Goal: Task Accomplishment & Management: Manage account settings

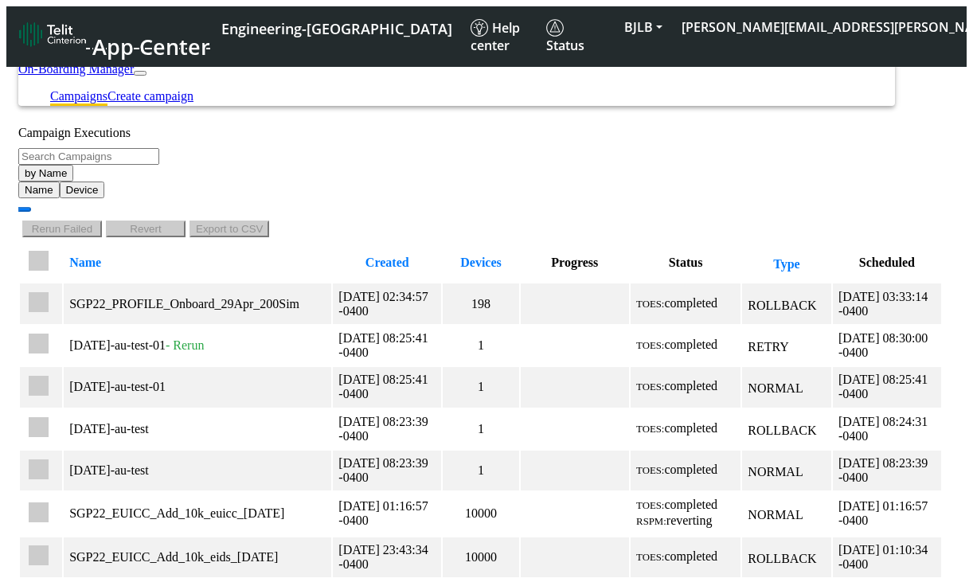
click at [259, 135] on div "Campaign Executions" at bounding box center [480, 133] width 925 height 14
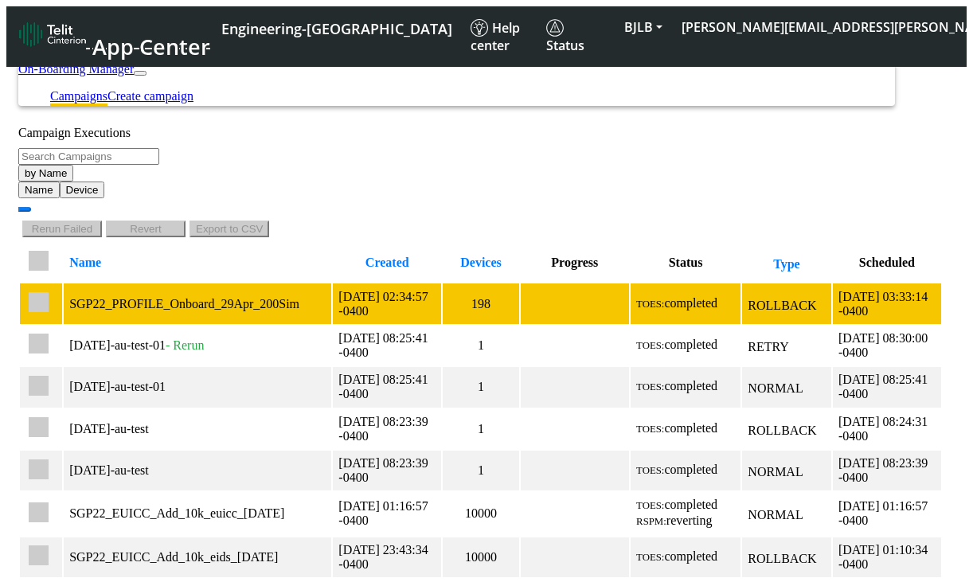
click at [49, 292] on input "checkbox" at bounding box center [39, 302] width 20 height 20
checkbox input "true"
click at [195, 297] on div "SGP22_PROFILE_Onboard_29Apr_200Sim" at bounding box center [197, 304] width 256 height 14
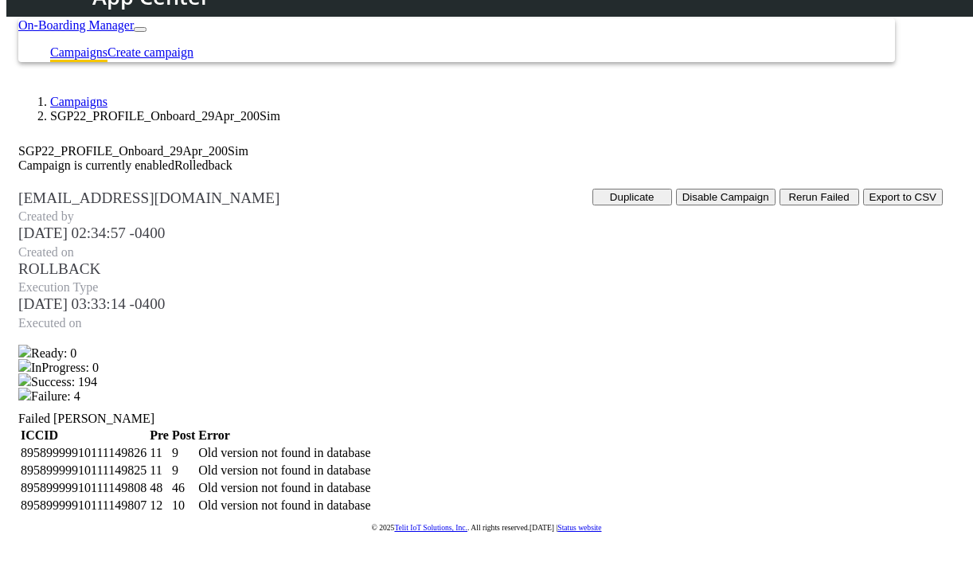
scroll to position [71, 0]
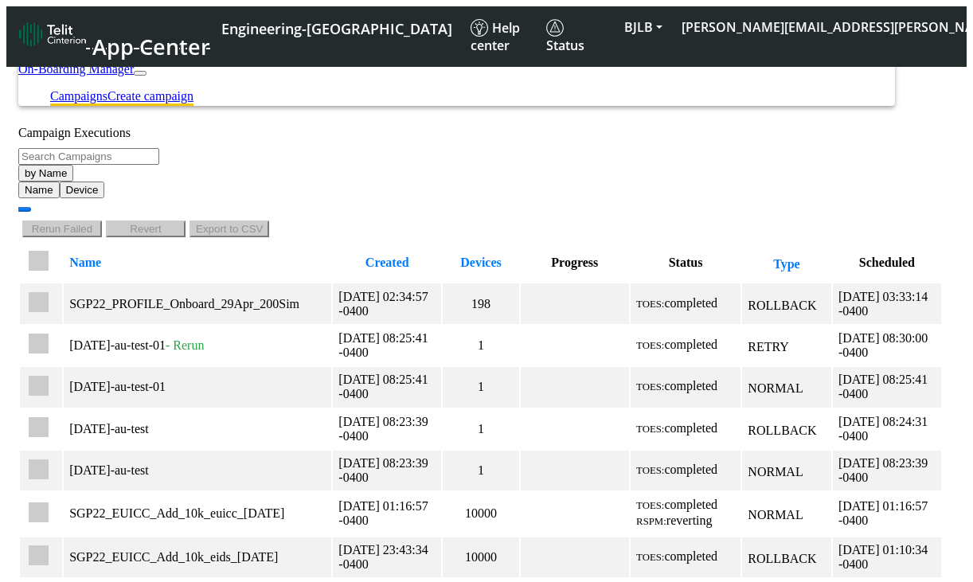
click at [194, 89] on link "Create campaign" at bounding box center [151, 96] width 86 height 14
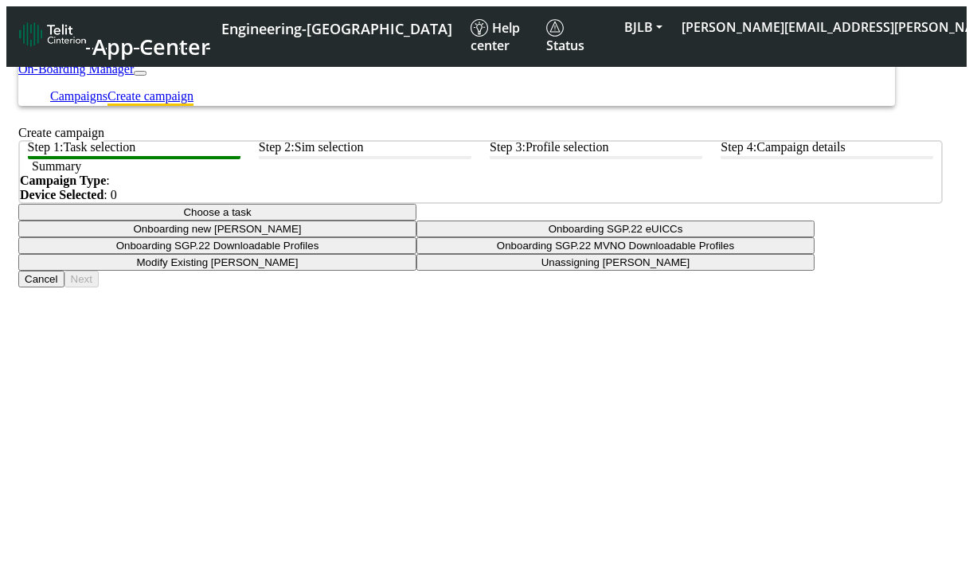
click at [416, 221] on button "Choose a task" at bounding box center [217, 212] width 398 height 17
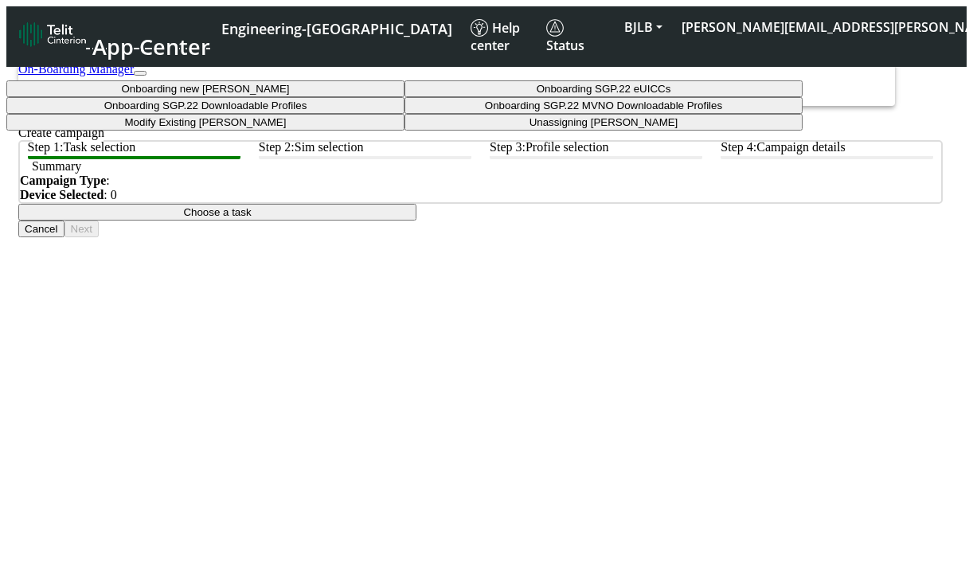
click at [405, 131] on taskiotp-dropdown "Modify Existing [PERSON_NAME]" at bounding box center [205, 122] width 398 height 17
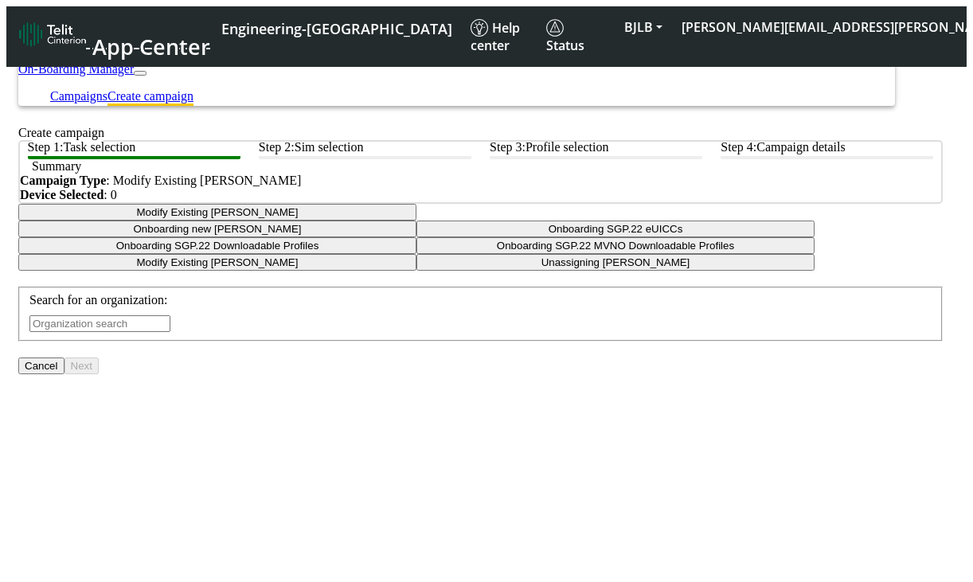
click at [170, 332] on input "text" at bounding box center [99, 323] width 141 height 17
click at [672, 23] on button "BJLB" at bounding box center [643, 27] width 57 height 29
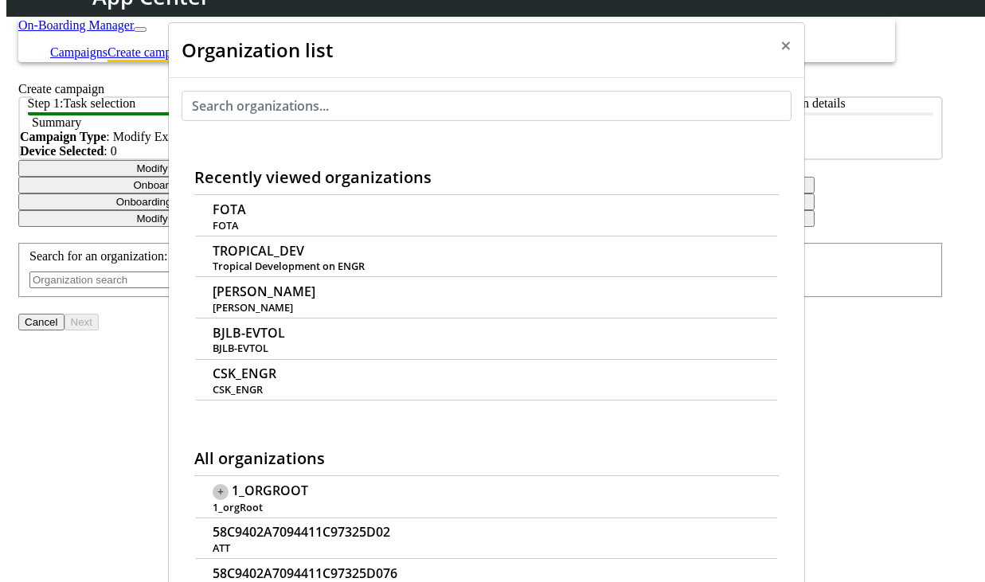
scroll to position [6, 0]
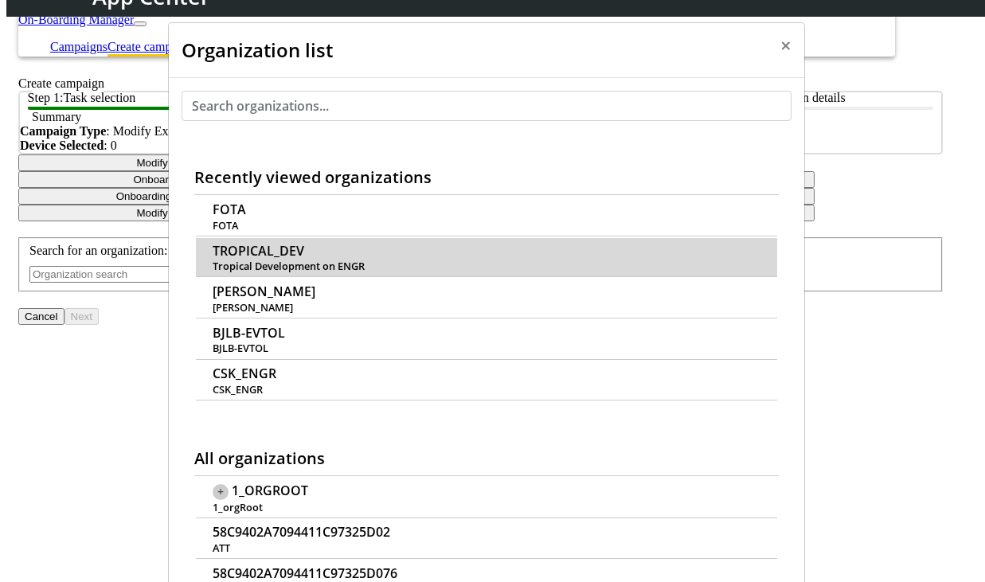
click at [304, 244] on span "TROPICAL_DEV" at bounding box center [259, 251] width 92 height 15
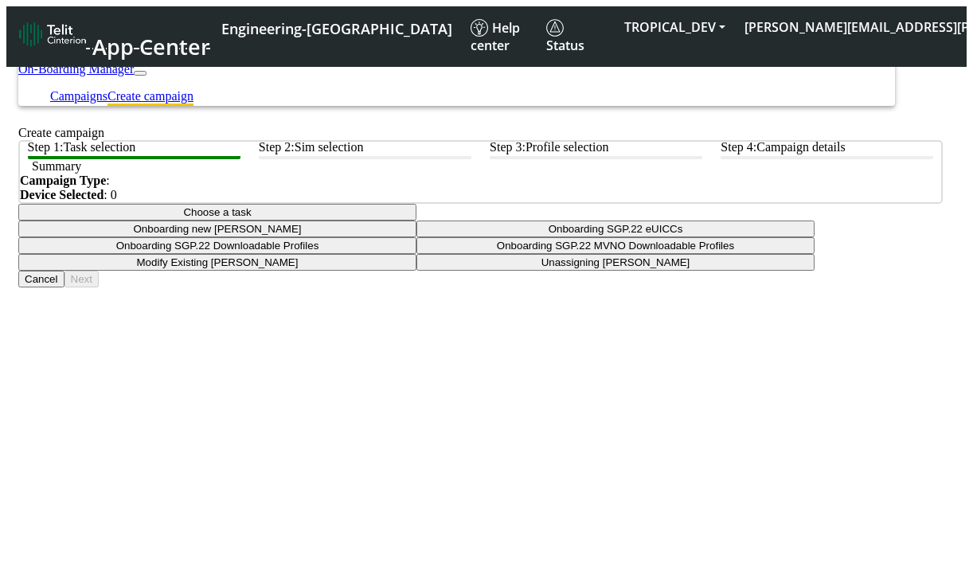
click at [416, 221] on button "Choose a task" at bounding box center [217, 212] width 398 height 17
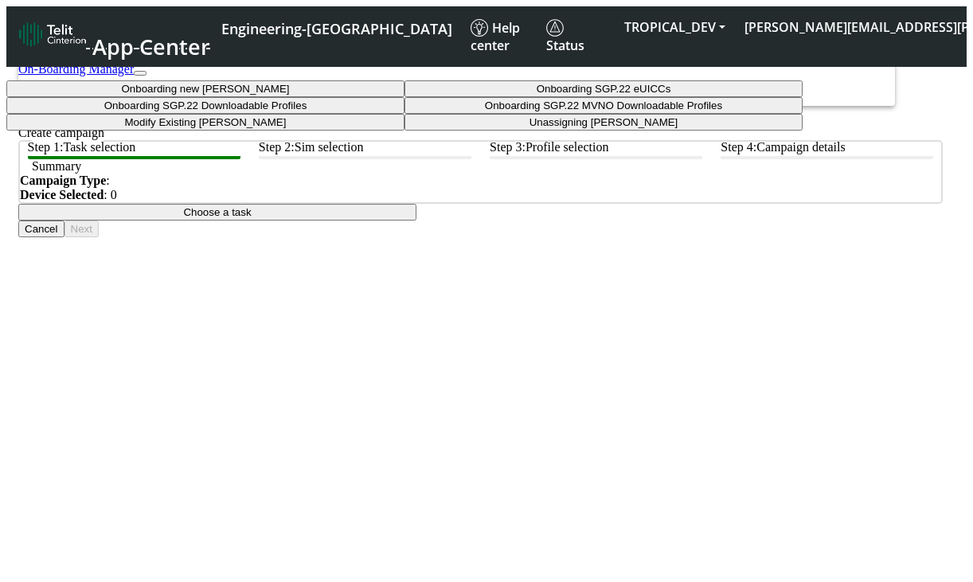
click at [405, 131] on taskiotp-dropdown "Modify Existing [PERSON_NAME]" at bounding box center [205, 122] width 398 height 17
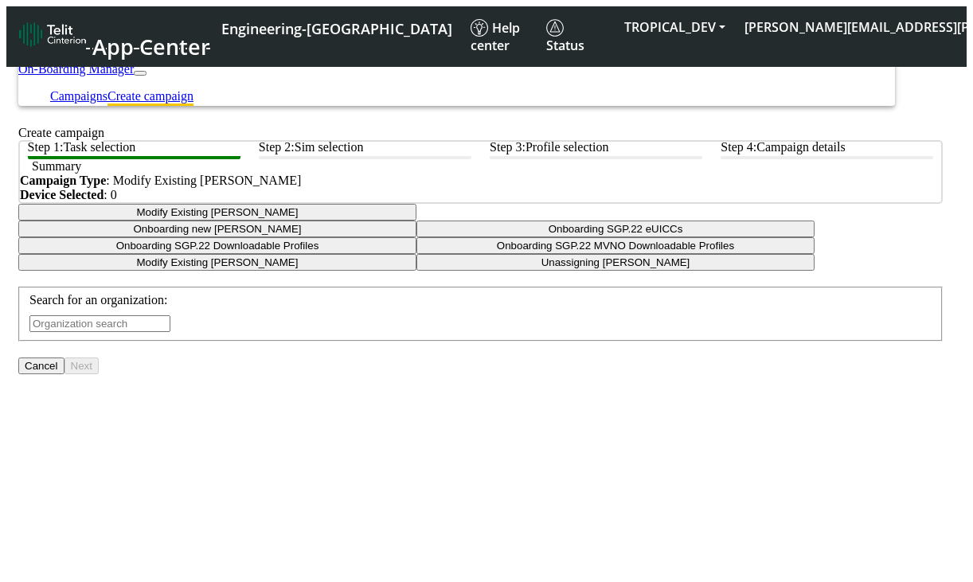
click at [170, 332] on input "text" at bounding box center [99, 323] width 141 height 17
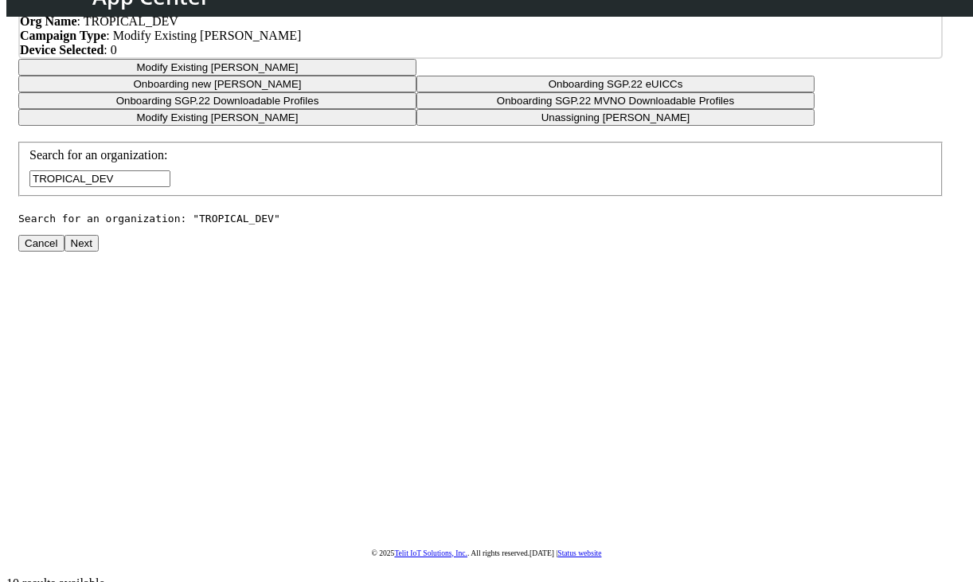
scroll to position [116, 0]
type input "TROPICAL_DEV"
click at [99, 251] on button "Next" at bounding box center [82, 242] width 34 height 17
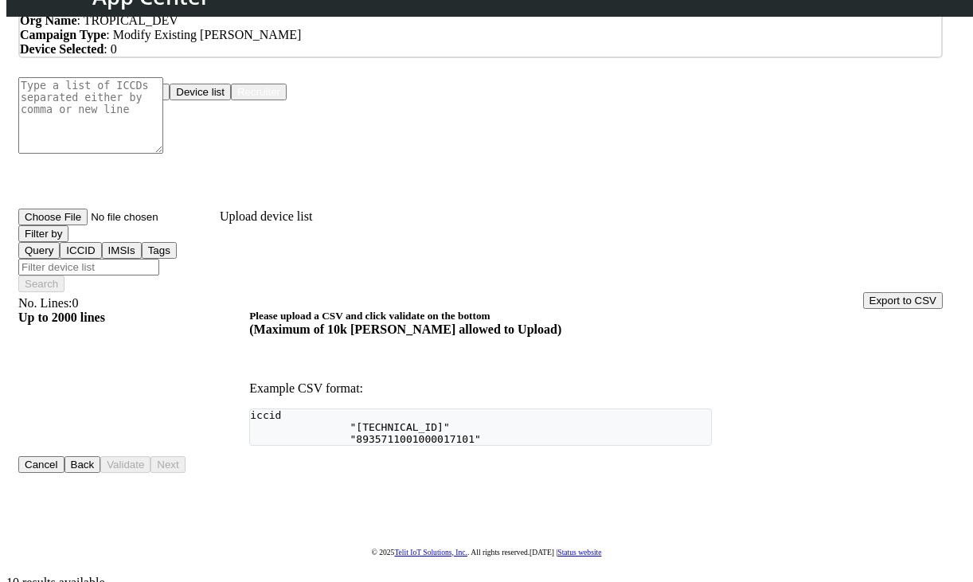
click at [170, 100] on button "Upload devices" at bounding box center [126, 92] width 85 height 17
click at [220, 225] on input "Upload device list" at bounding box center [118, 217] width 201 height 17
type input "C:\fakepath\iccid-eid.csv"
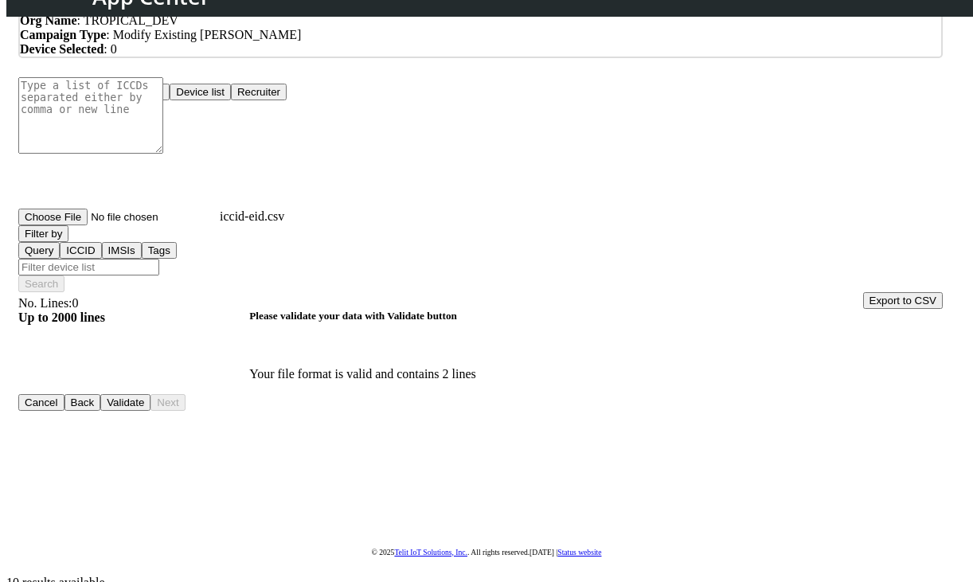
click at [151, 411] on button "Validate" at bounding box center [125, 402] width 50 height 17
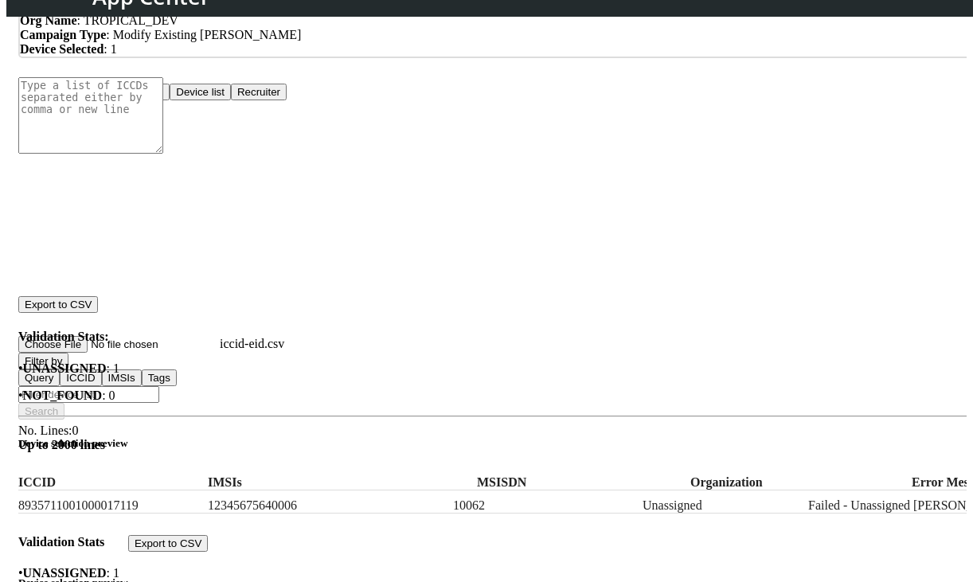
click at [655, 491] on div "8935711001000017119 12345675640006 10062 Unassigned Failed - Unassigned Sims" at bounding box center [492, 502] width 949 height 23
click at [280, 491] on div "8935711001000017119 12345675640006 10062 Unassigned Failed - Unassigned Sims" at bounding box center [492, 502] width 949 height 23
click at [220, 336] on input "iccid-eid.csv" at bounding box center [118, 344] width 201 height 17
type input "C:\fakepath\ICCID_ALL.csv"
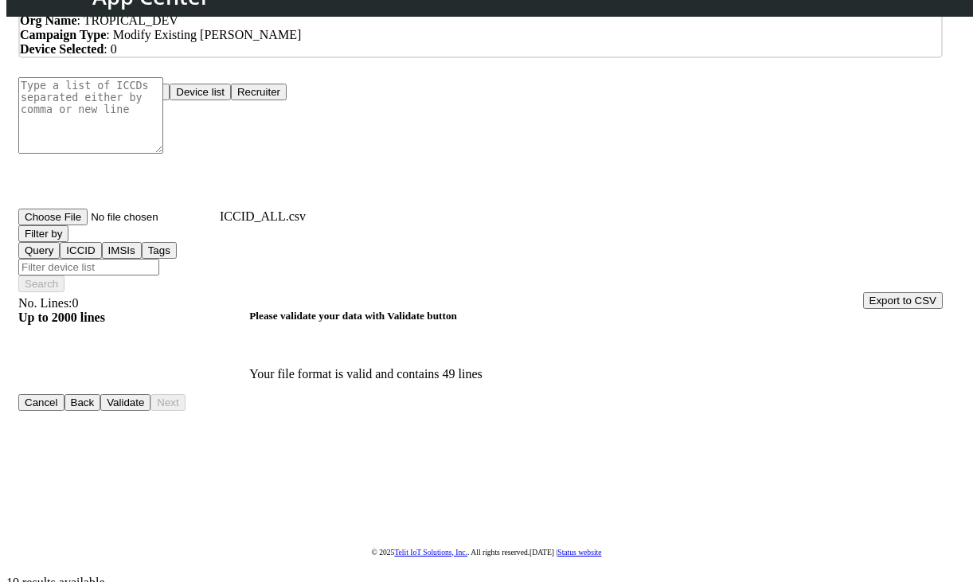
click at [151, 411] on button "Validate" at bounding box center [125, 402] width 50 height 17
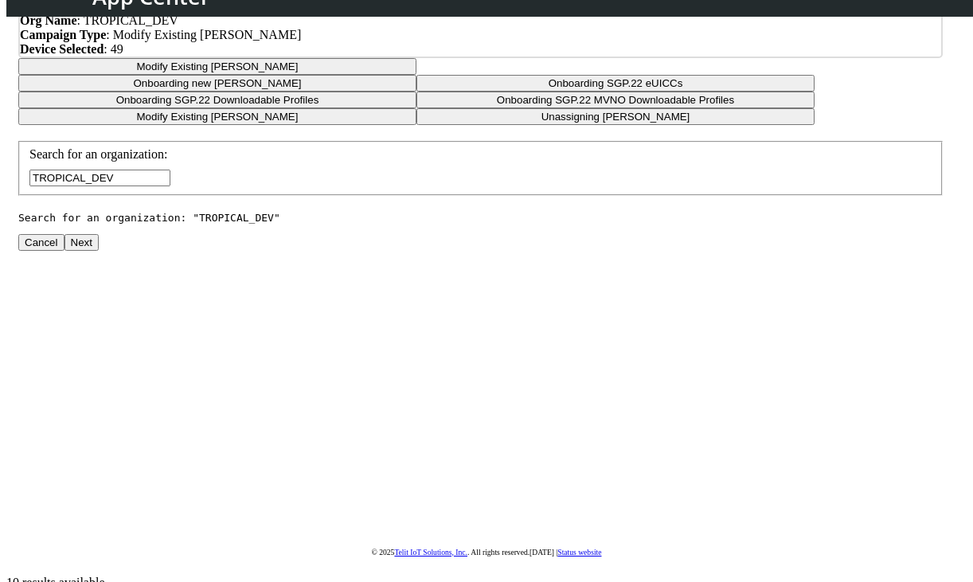
click at [416, 75] on button "Modify Existing SIMs" at bounding box center [217, 66] width 398 height 17
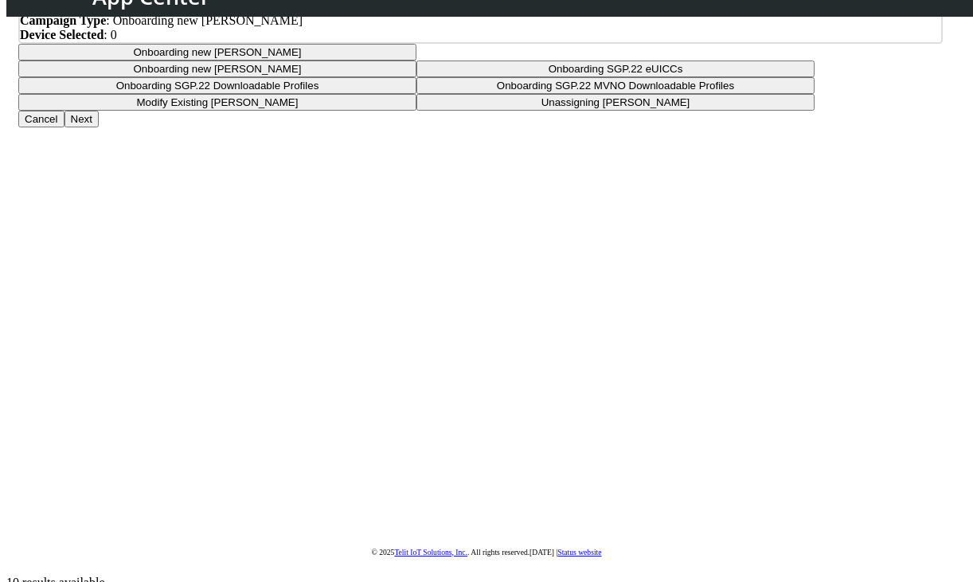
click at [99, 127] on button "Next" at bounding box center [82, 119] width 34 height 17
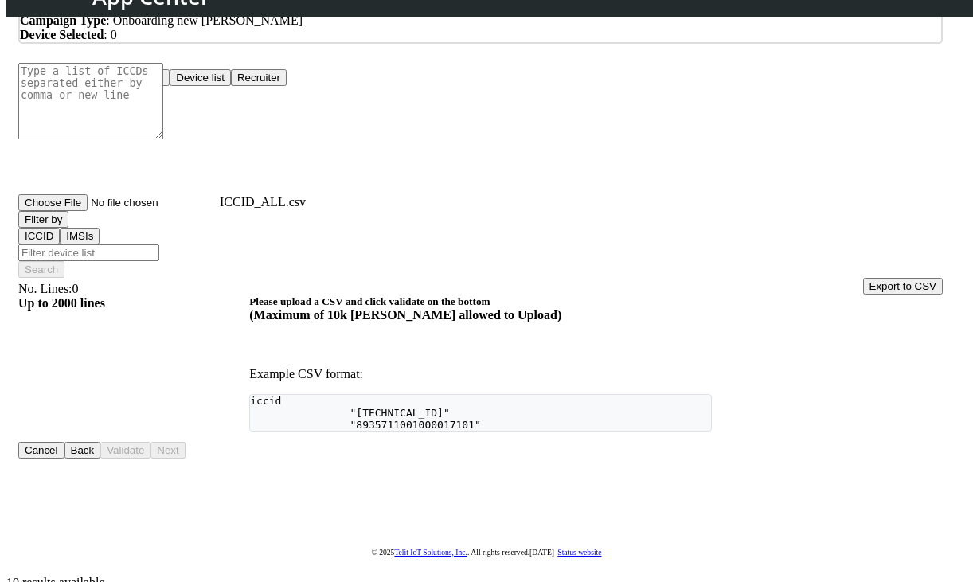
click at [220, 211] on input "ICCID_ALL.csv" at bounding box center [118, 202] width 201 height 17
type input "C:\fakepath\iccid-eid.csv"
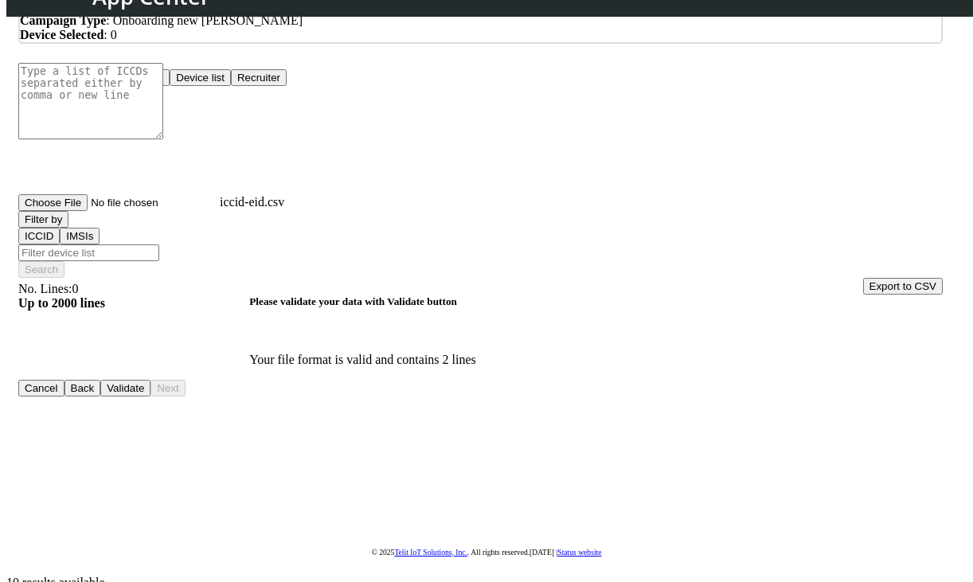
click at [151, 397] on button "Validate" at bounding box center [125, 388] width 50 height 17
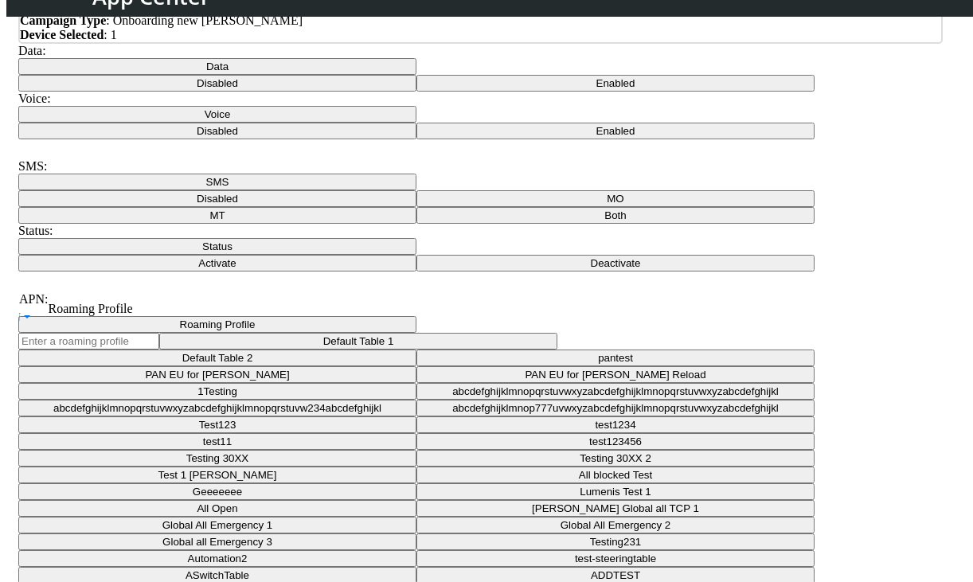
click at [251, 75] on button "Data" at bounding box center [217, 66] width 398 height 17
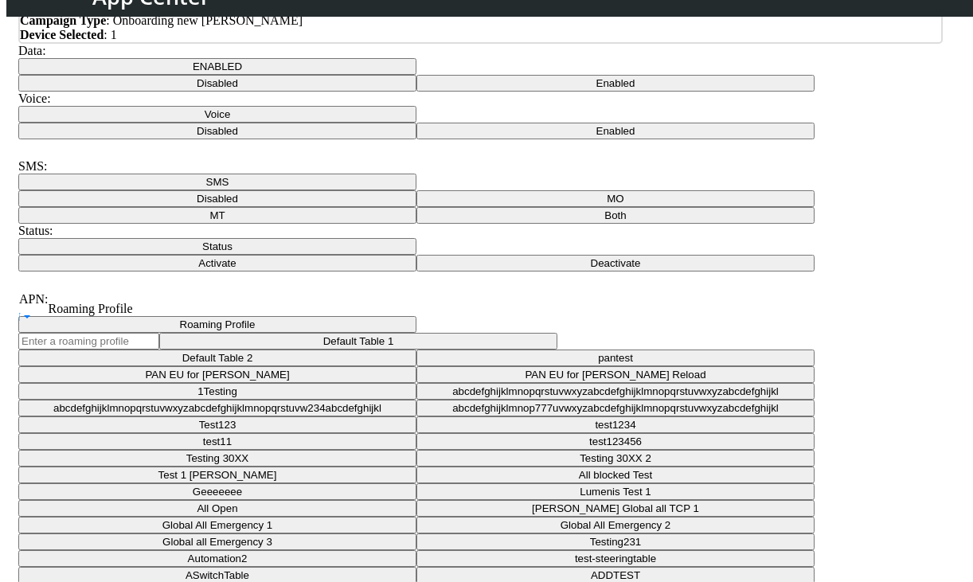
click at [216, 190] on button "SMS" at bounding box center [217, 182] width 398 height 17
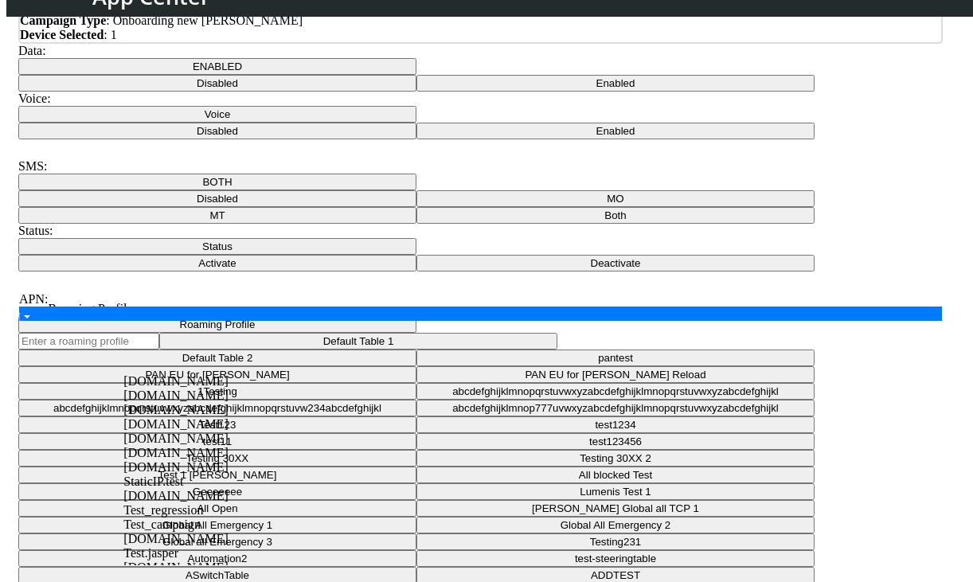
click at [206, 338] on div "APN" at bounding box center [484, 322] width 979 height 31
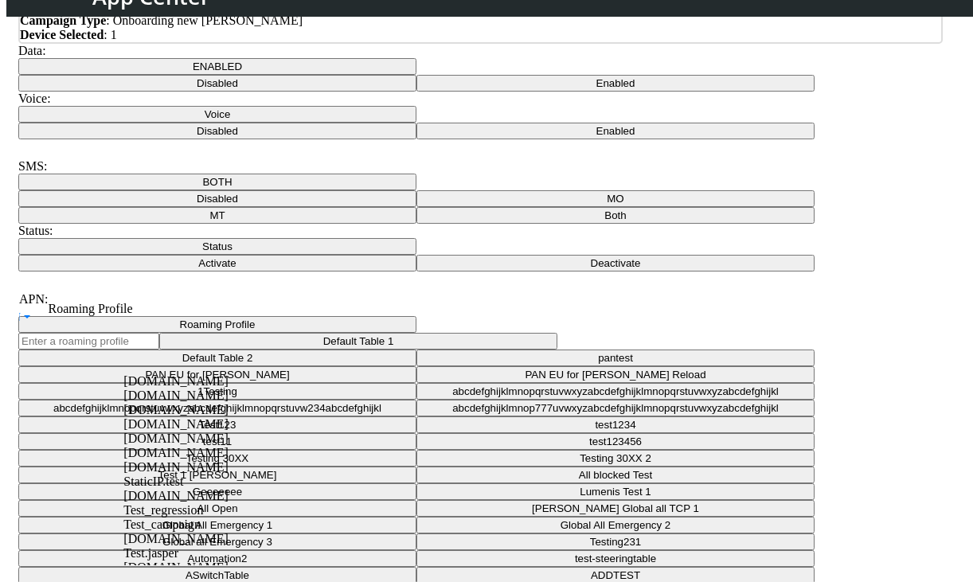
click at [211, 389] on div "flolive.net" at bounding box center [262, 381] width 279 height 14
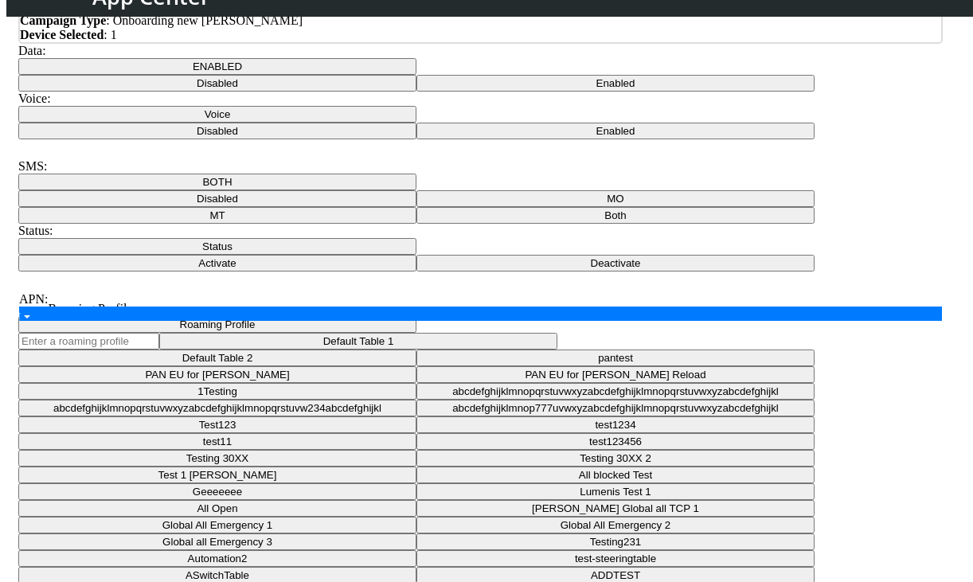
click at [260, 338] on div "APN" at bounding box center [484, 322] width 979 height 31
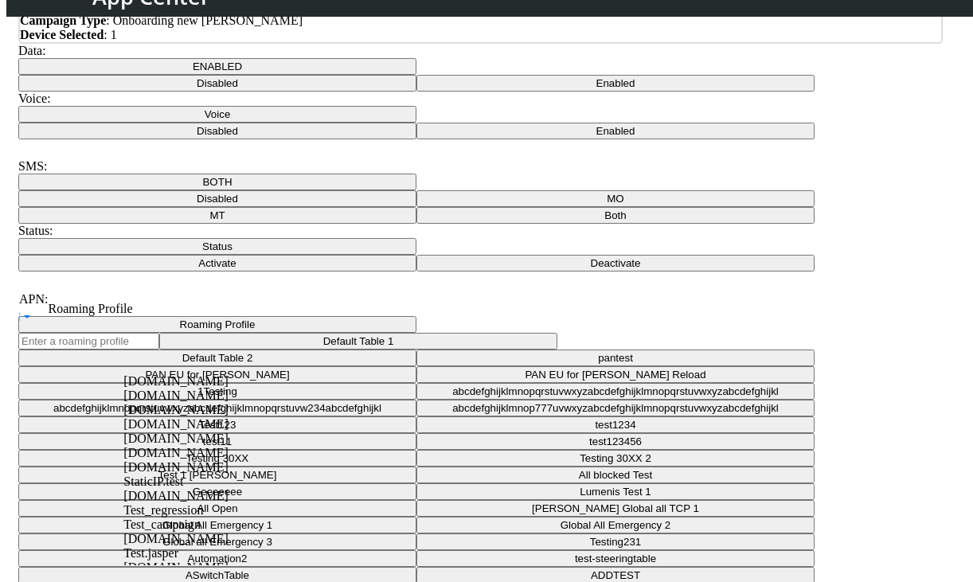
click at [182, 402] on span "m2m.tele2.com" at bounding box center [175, 396] width 105 height 14
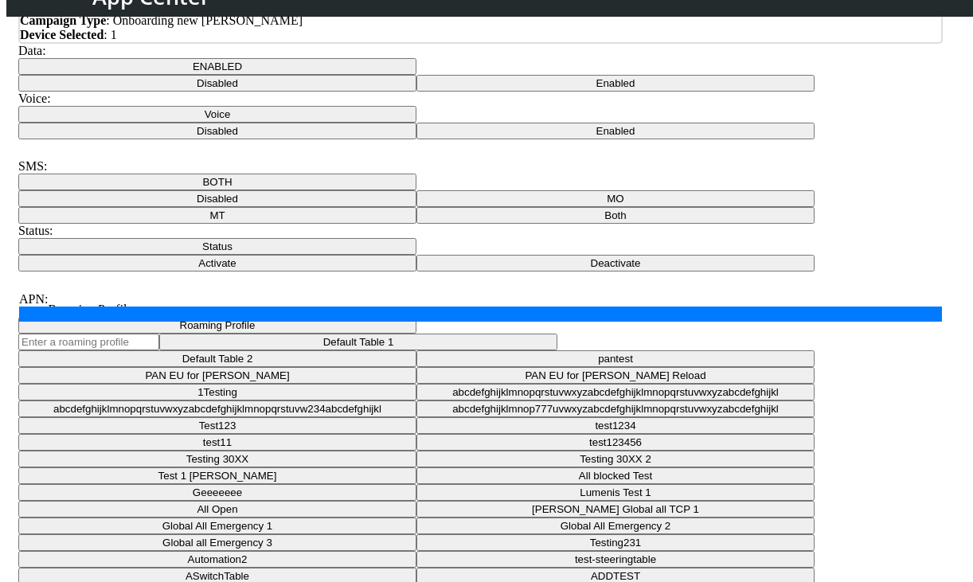
click at [248, 322] on div "APN × m2m.tele2.com" at bounding box center [264, 314] width 491 height 15
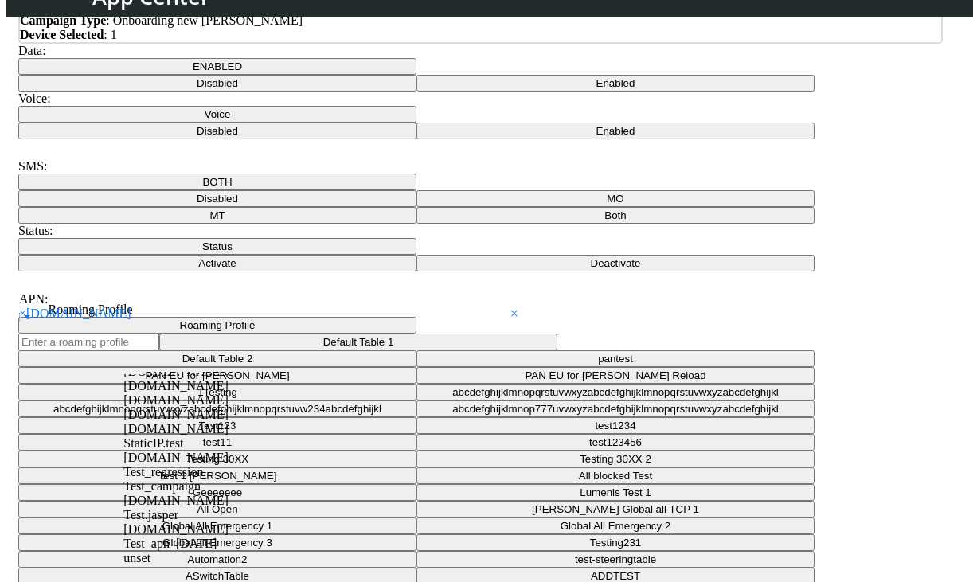
scroll to position [80, 0]
click at [187, 436] on div "Test.net" at bounding box center [262, 429] width 279 height 14
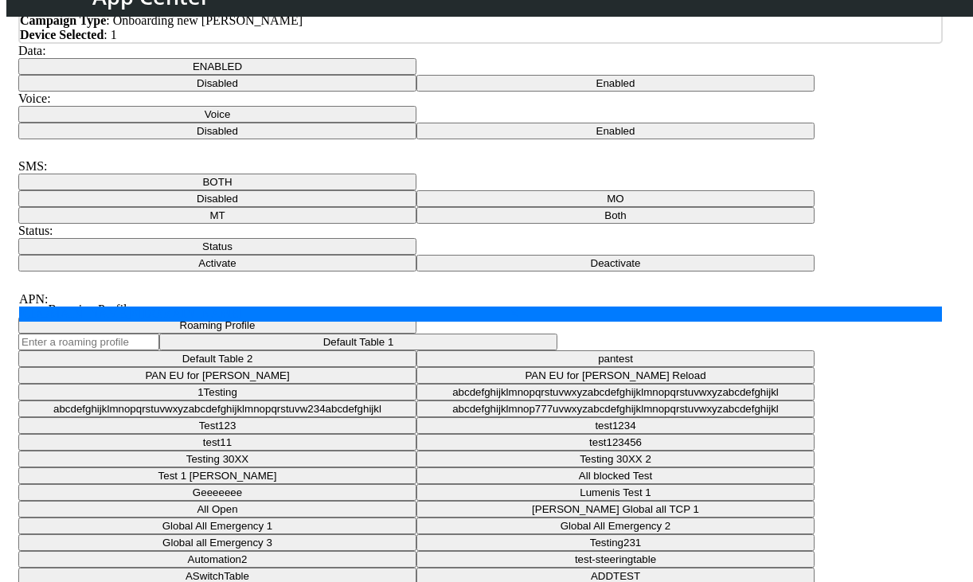
click at [26, 320] on span "×" at bounding box center [22, 314] width 7 height 14
click at [416, 123] on button "Voice" at bounding box center [217, 114] width 398 height 17
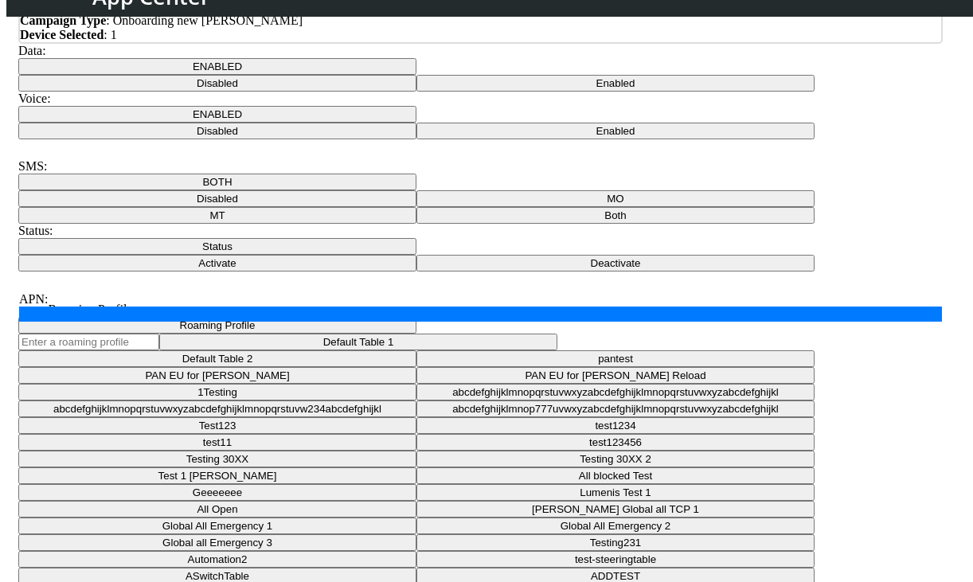
click at [416, 255] on button "Status" at bounding box center [217, 246] width 398 height 17
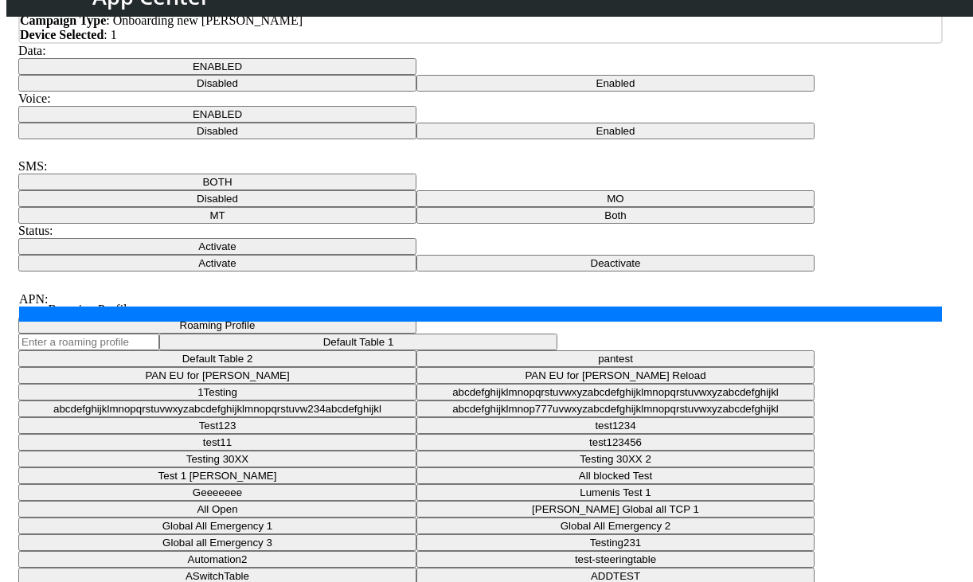
click at [475, 224] on div "SMS: BOTH Disabled MO MT Both" at bounding box center [480, 191] width 925 height 65
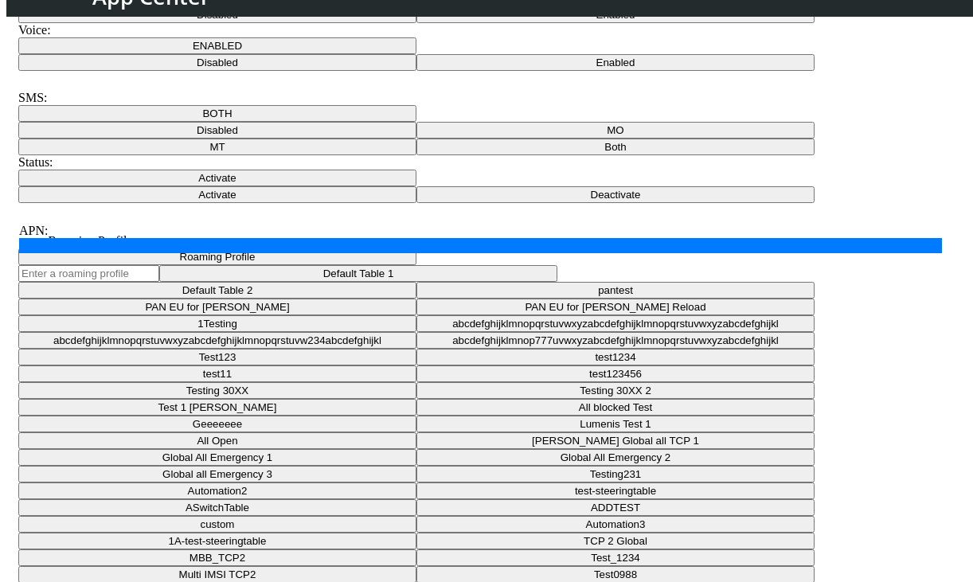
click at [524, 399] on div "Data: ENABLED Disabled Enabled Voice: ENABLED Disabled Enabled SMS: BOTH Disabl…" at bounding box center [480, 446] width 925 height 942
click at [416, 265] on button "Roaming Profile" at bounding box center [217, 256] width 398 height 17
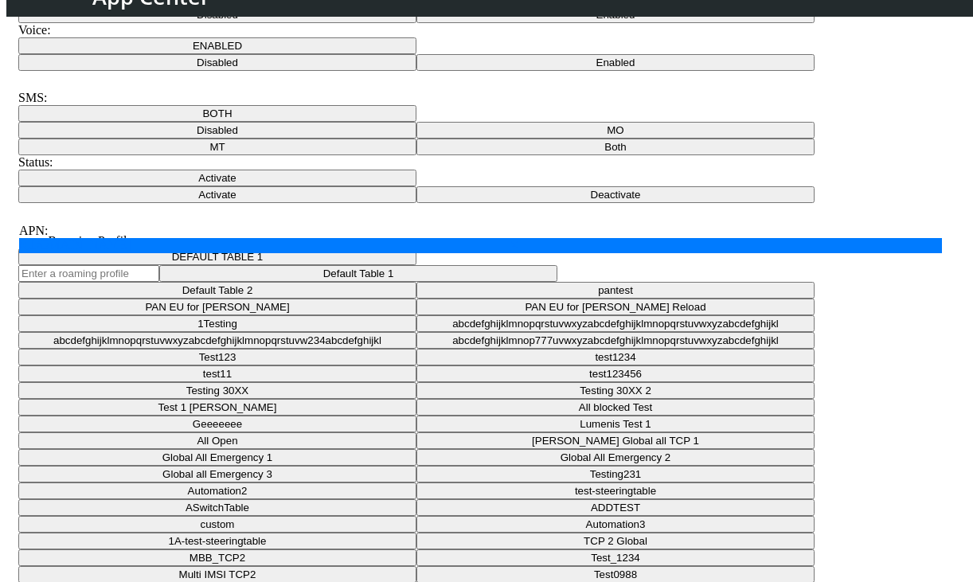
click at [905, 274] on div "Roaming Profile DEFAULT TABLE 1 Default Table 1 Default Table 2 pantest PAN EU …" at bounding box center [480, 433] width 925 height 399
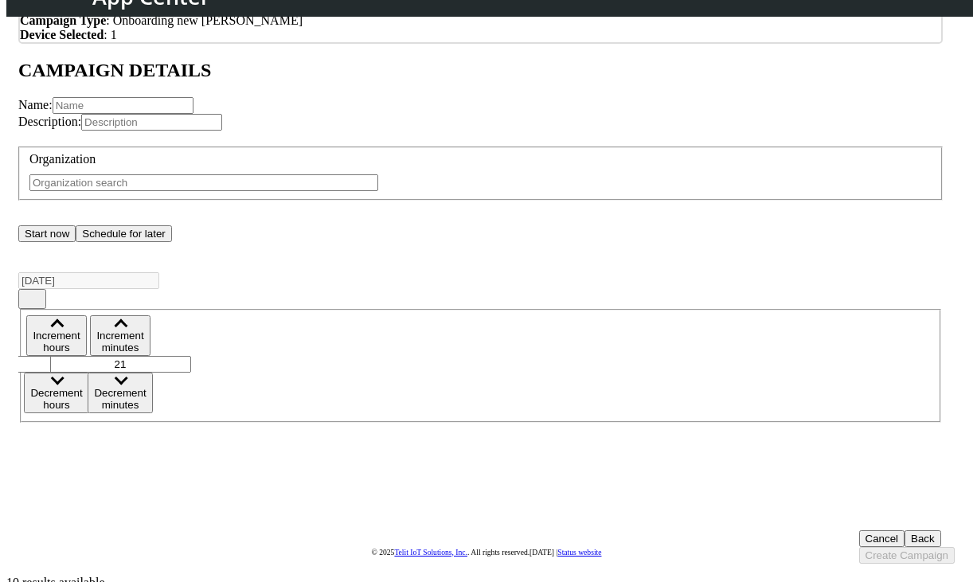
drag, startPoint x: 236, startPoint y: 237, endPoint x: 248, endPoint y: 229, distance: 14.6
click at [194, 114] on input "text" at bounding box center [123, 105] width 141 height 17
paste input "OPEN-22484"
type input "TEST_OPEN-22484"
drag, startPoint x: 140, startPoint y: 315, endPoint x: 158, endPoint y: 316, distance: 17.6
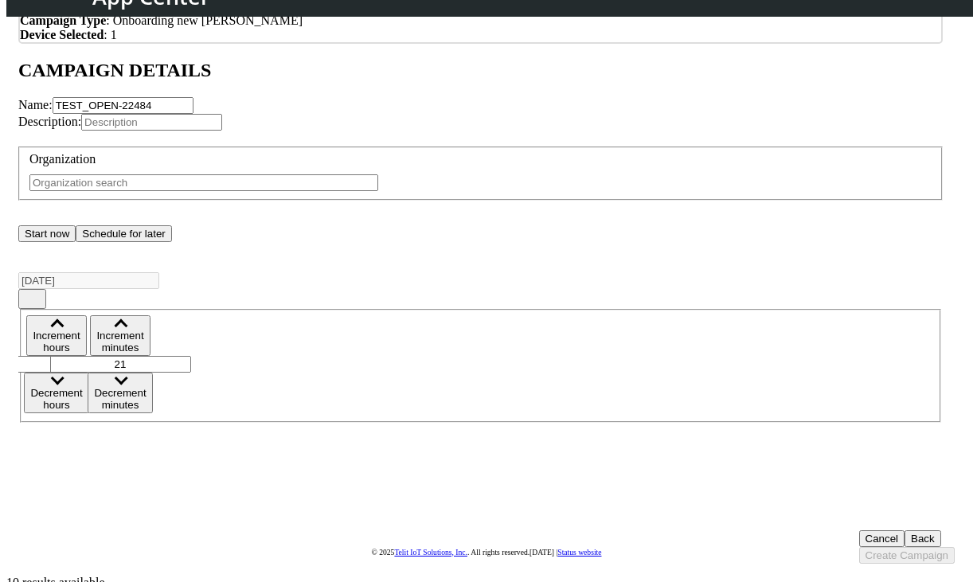
click at [141, 191] on input "text" at bounding box center [203, 182] width 349 height 17
paste input "OPEN-22484"
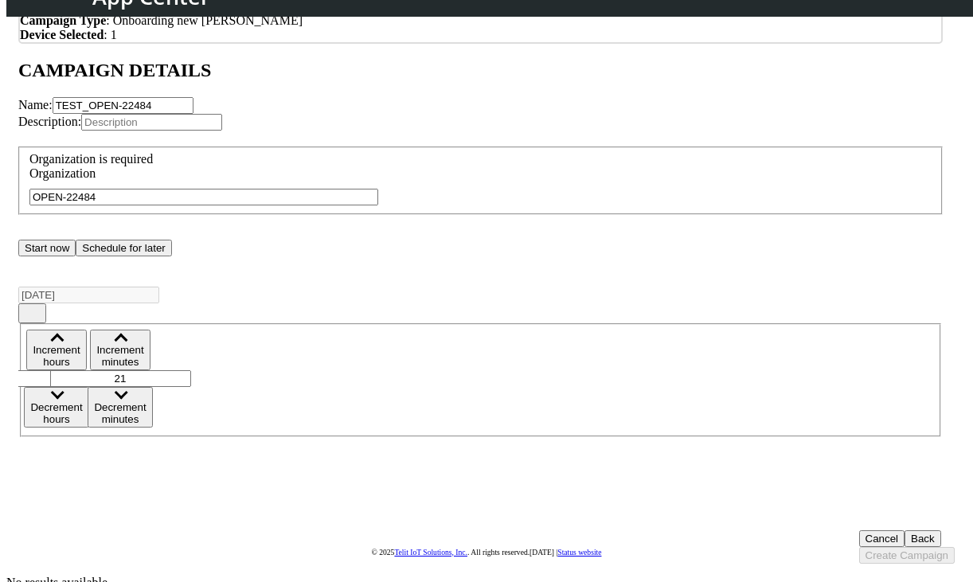
drag, startPoint x: 210, startPoint y: 346, endPoint x: -33, endPoint y: 335, distance: 243.1
click at [0, 335] on html "App Center Engineering-US Help center Status TROPICAL_DEV brandon.bernal@telit.…" at bounding box center [486, 240] width 973 height 713
drag, startPoint x: 145, startPoint y: 365, endPoint x: -29, endPoint y: 356, distance: 173.8
click at [0, 356] on html "App Center Engineering-US Help center Status TROPICAL_DEV brandon.bernal@telit.…" at bounding box center [486, 240] width 973 height 713
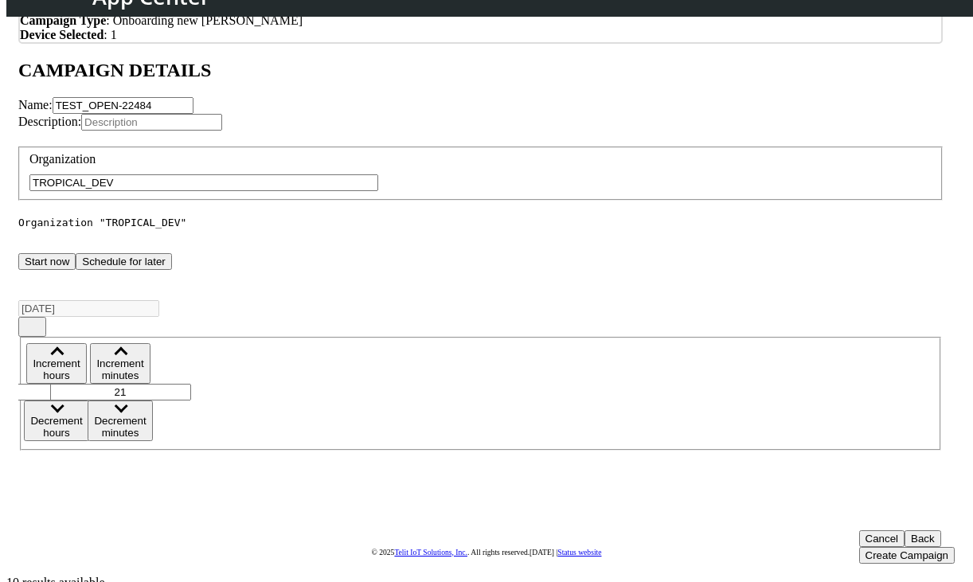
type input "TROPICAL_DEV"
click at [222, 131] on input "text" at bounding box center [151, 122] width 141 height 17
click at [76, 270] on button "Start now" at bounding box center [46, 261] width 57 height 17
click at [860, 547] on button "Create Campaign" at bounding box center [907, 555] width 96 height 17
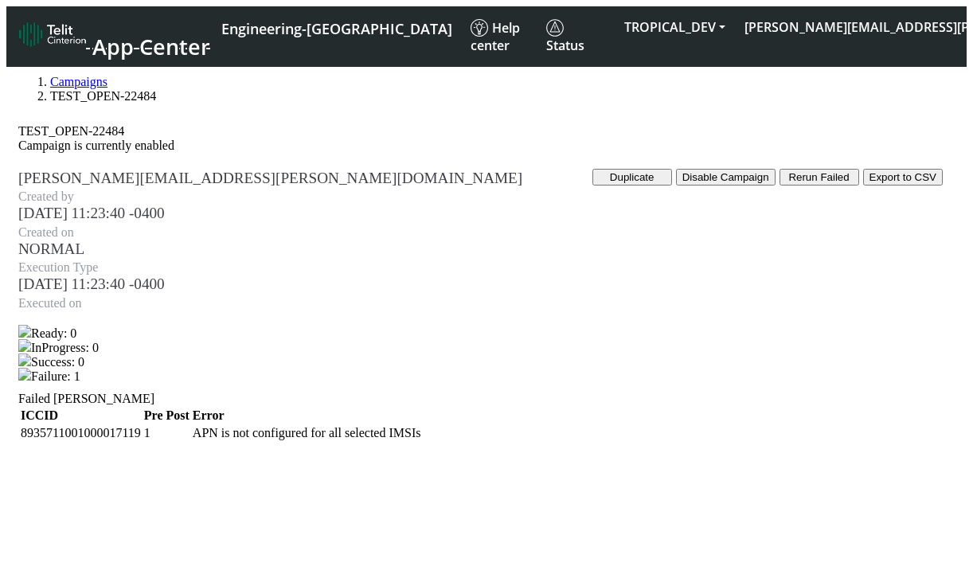
scroll to position [40, 0]
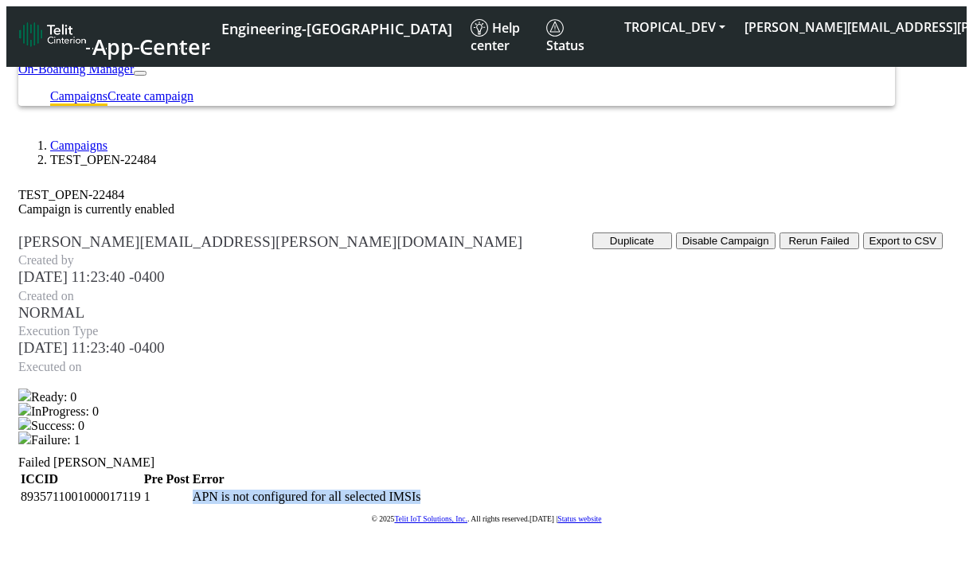
drag, startPoint x: 738, startPoint y: 519, endPoint x: 467, endPoint y: 530, distance: 271.7
click at [422, 505] on td "APN is not configured for all selected IMSIs" at bounding box center [307, 497] width 230 height 16
click at [86, 139] on link "Campaigns" at bounding box center [78, 146] width 57 height 14
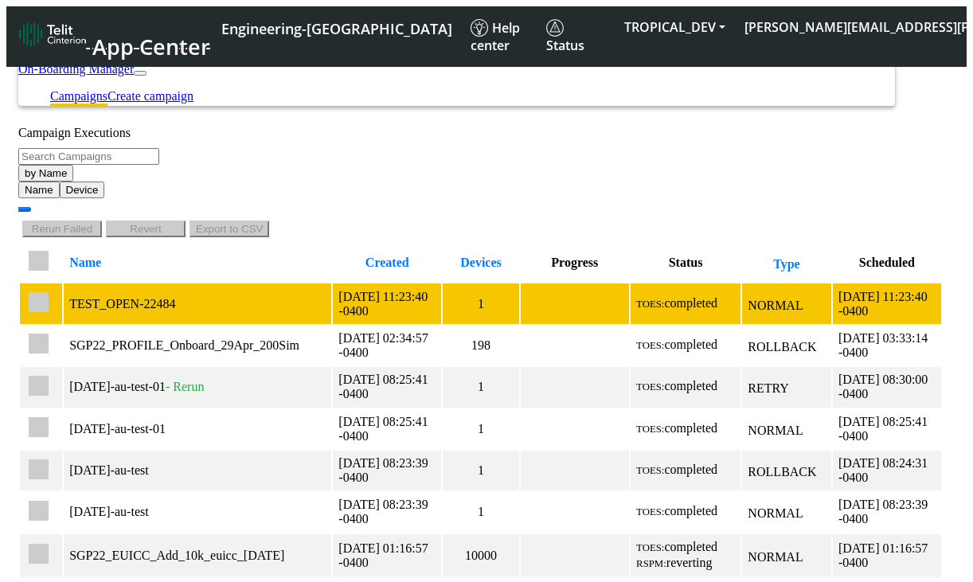
click at [49, 292] on input "checkbox" at bounding box center [39, 302] width 20 height 20
checkbox input "true"
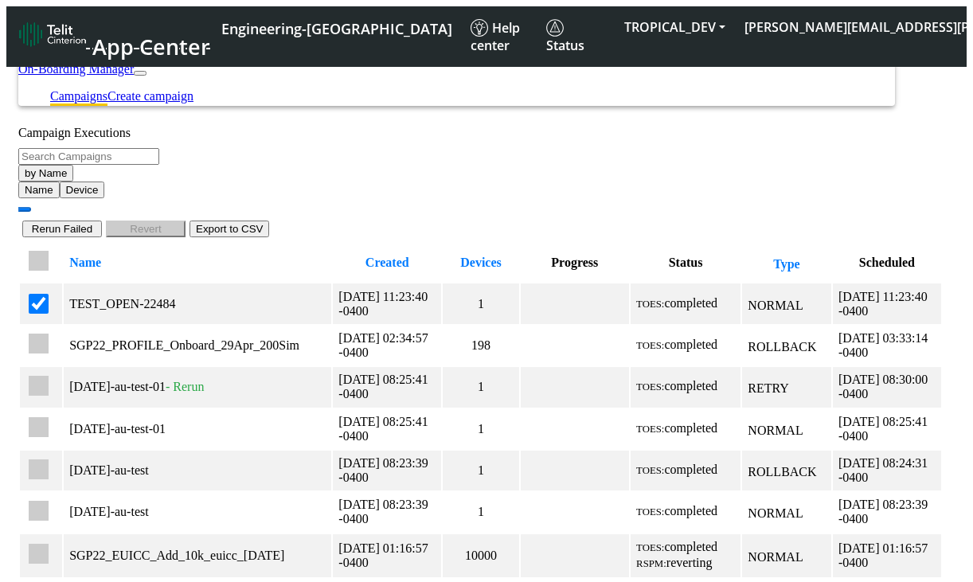
click at [102, 221] on button "Rerun Failed" at bounding box center [62, 229] width 80 height 17
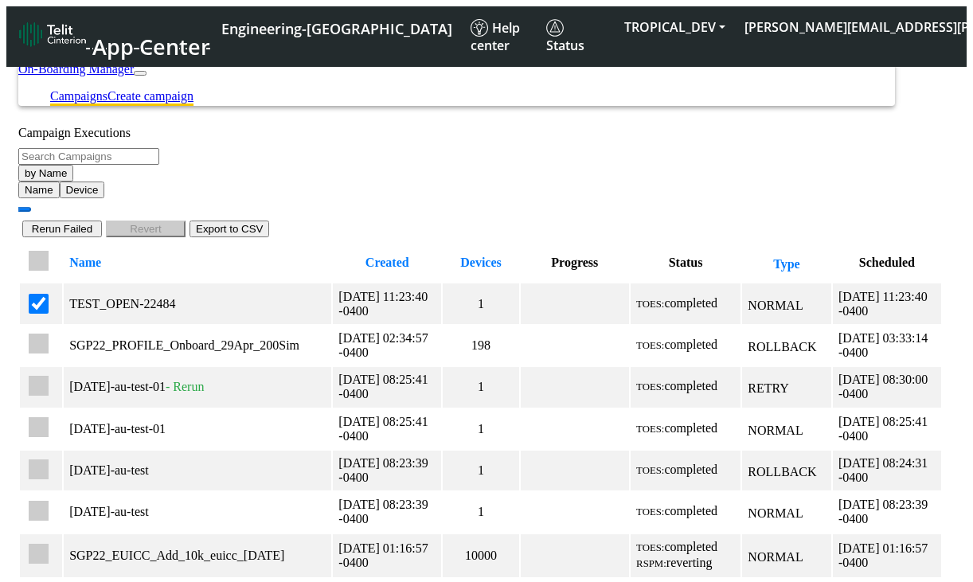
click at [194, 89] on link "Create campaign" at bounding box center [151, 96] width 86 height 14
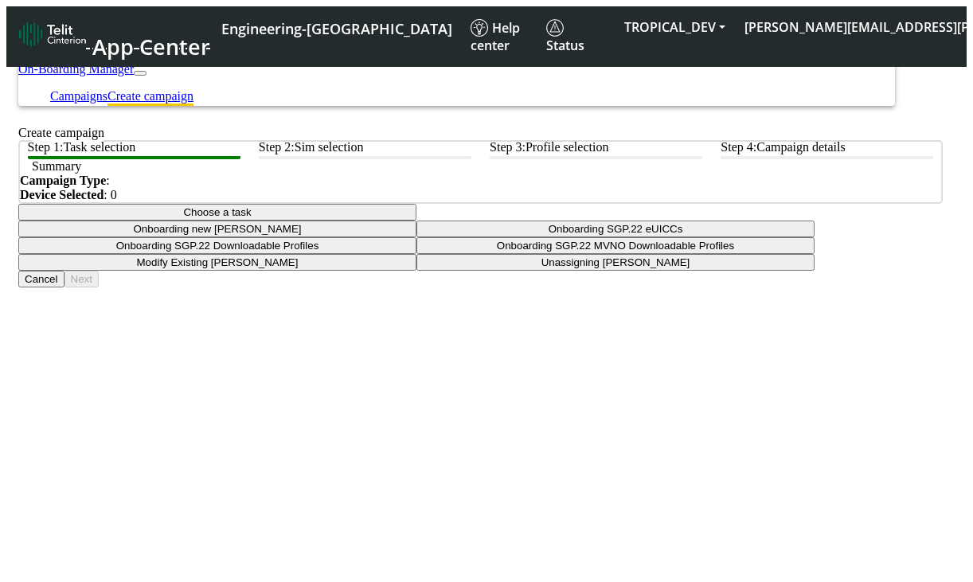
click at [416, 221] on button "Choose a task" at bounding box center [217, 212] width 398 height 17
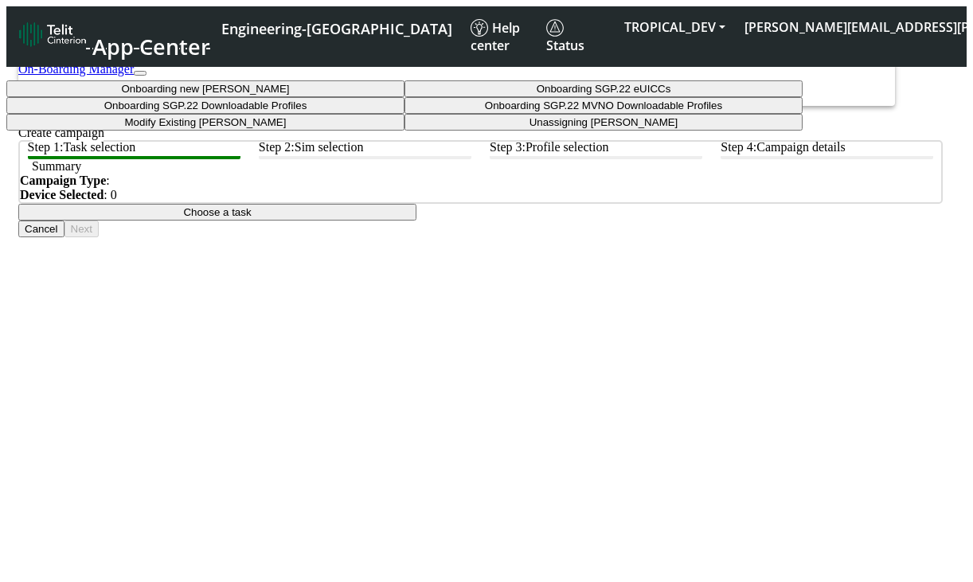
click at [405, 97] on tasktoes-dropdown "Onboarding new [PERSON_NAME]" at bounding box center [205, 88] width 398 height 17
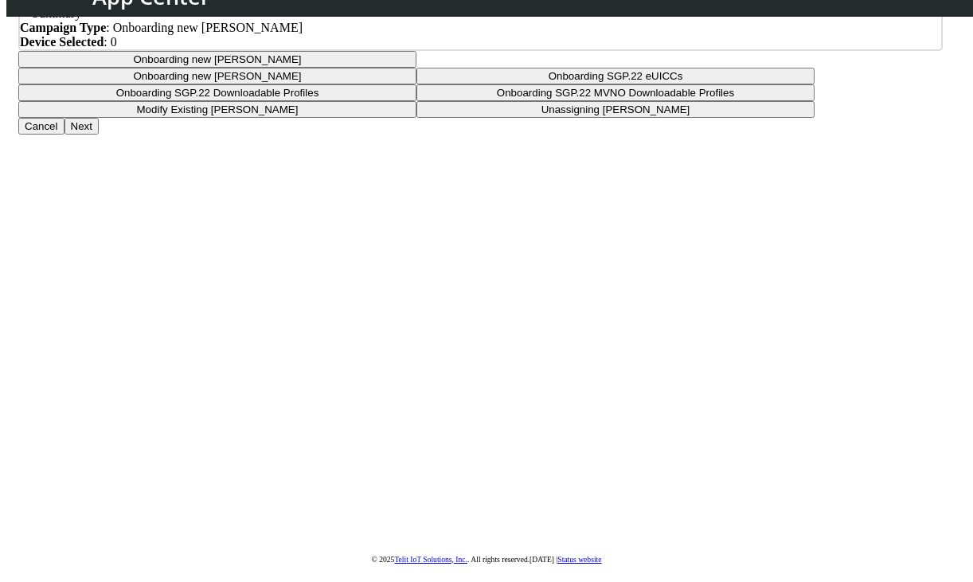
scroll to position [116, 0]
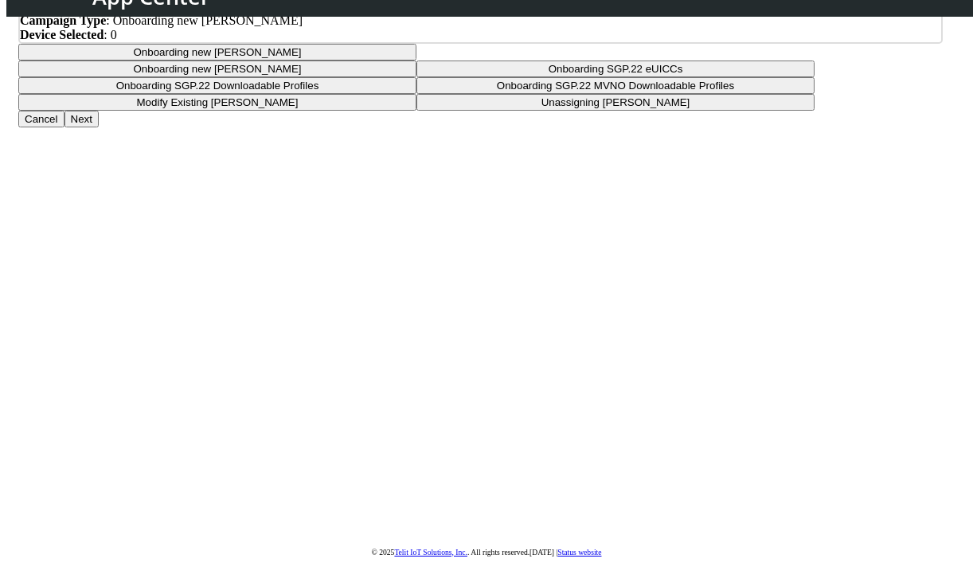
click at [99, 127] on button "Next" at bounding box center [82, 119] width 34 height 17
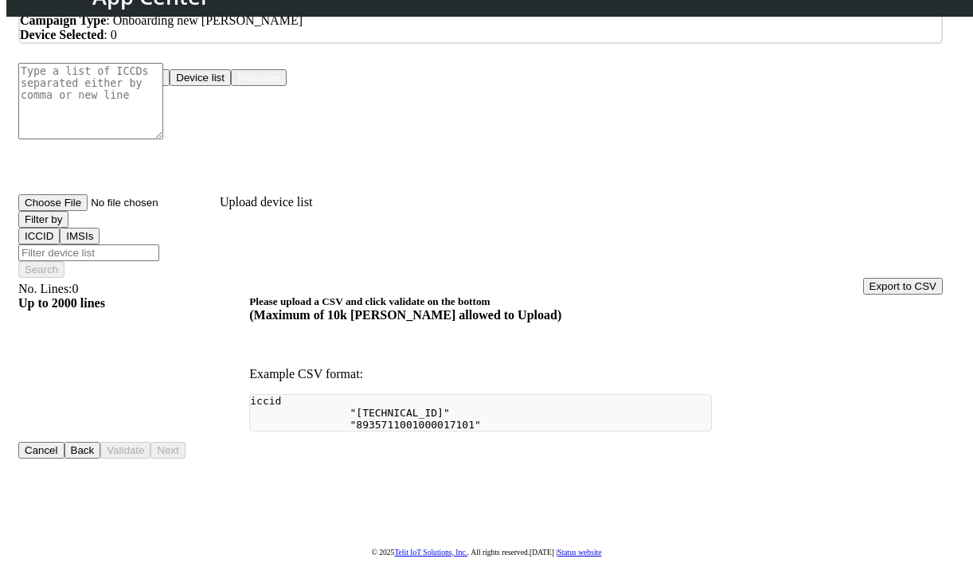
click at [170, 86] on button "Upload devices" at bounding box center [126, 77] width 85 height 17
click at [220, 211] on input "Upload device list" at bounding box center [118, 202] width 201 height 17
type input "C:\fakepath\iccid-eid.csv"
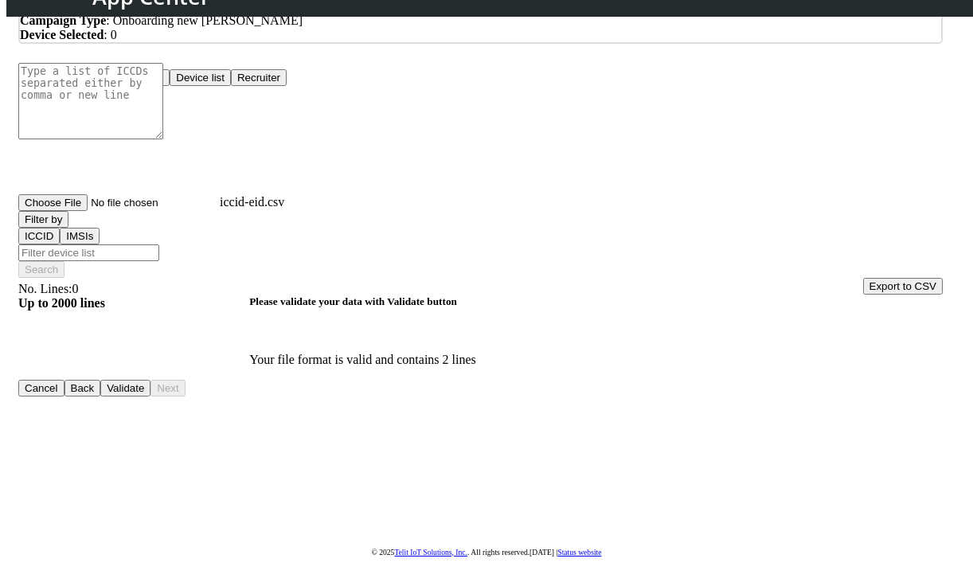
click at [151, 397] on button "Validate" at bounding box center [125, 388] width 50 height 17
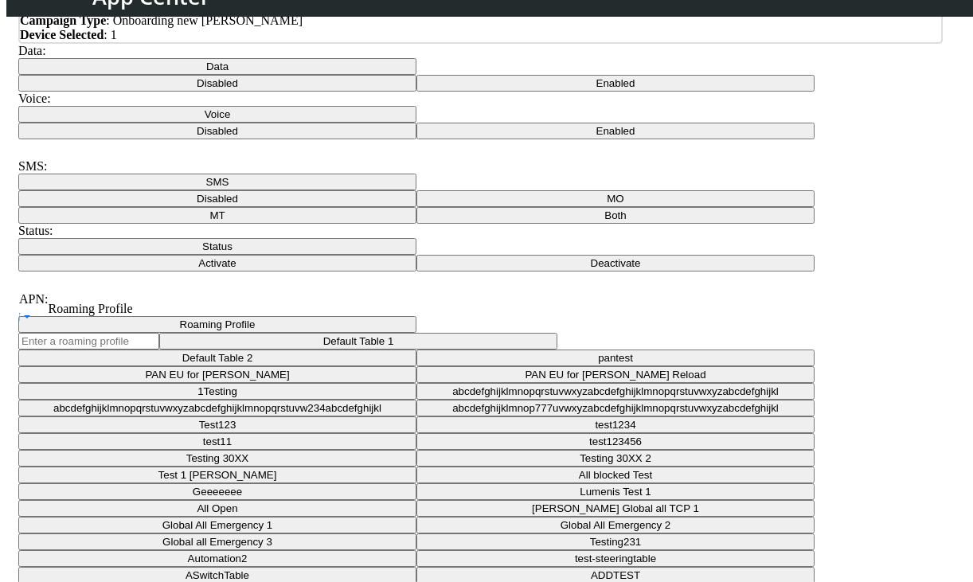
click at [253, 75] on button "Data" at bounding box center [217, 66] width 398 height 17
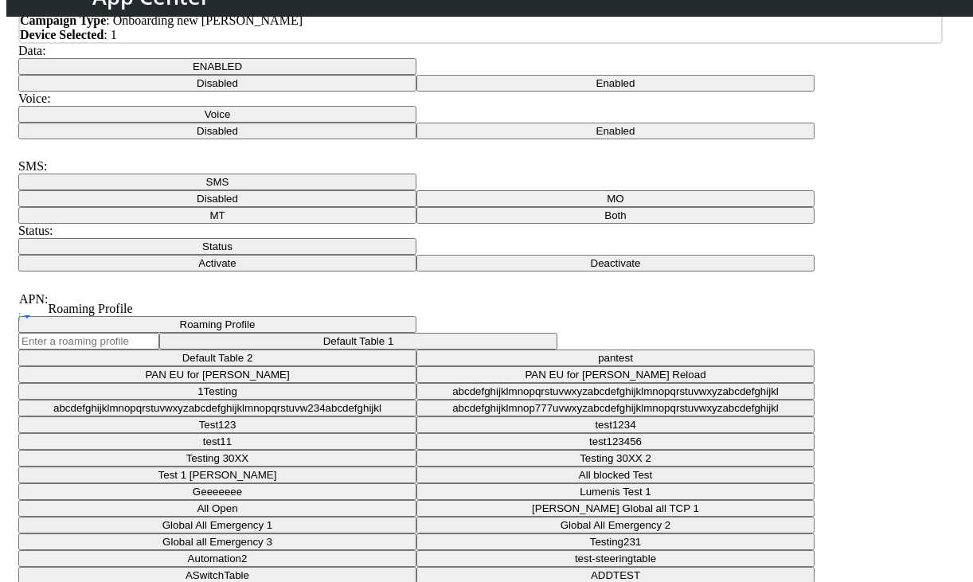
drag, startPoint x: 585, startPoint y: 223, endPoint x: 600, endPoint y: 222, distance: 14.4
click at [416, 123] on button "Voice" at bounding box center [217, 114] width 398 height 17
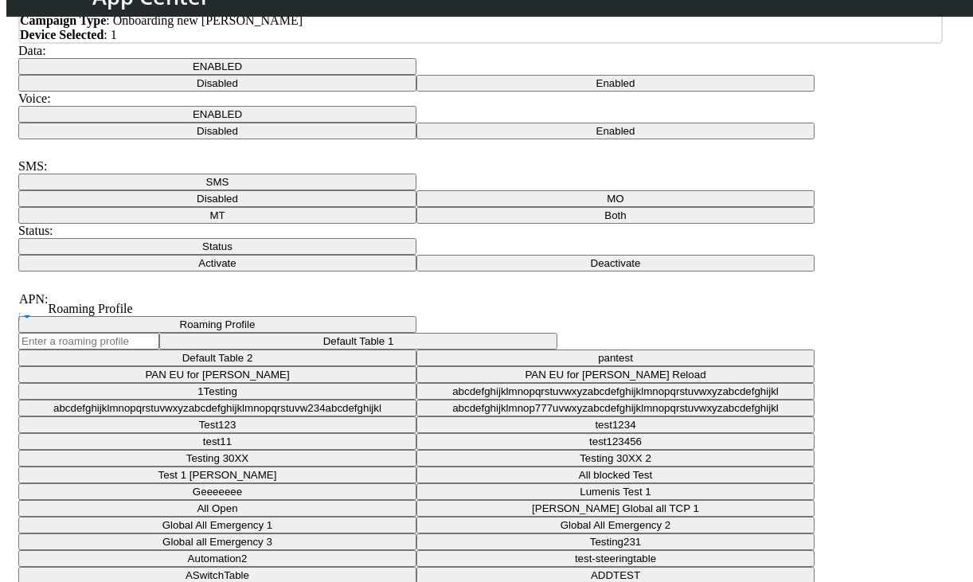
click at [354, 190] on button "SMS" at bounding box center [217, 182] width 398 height 17
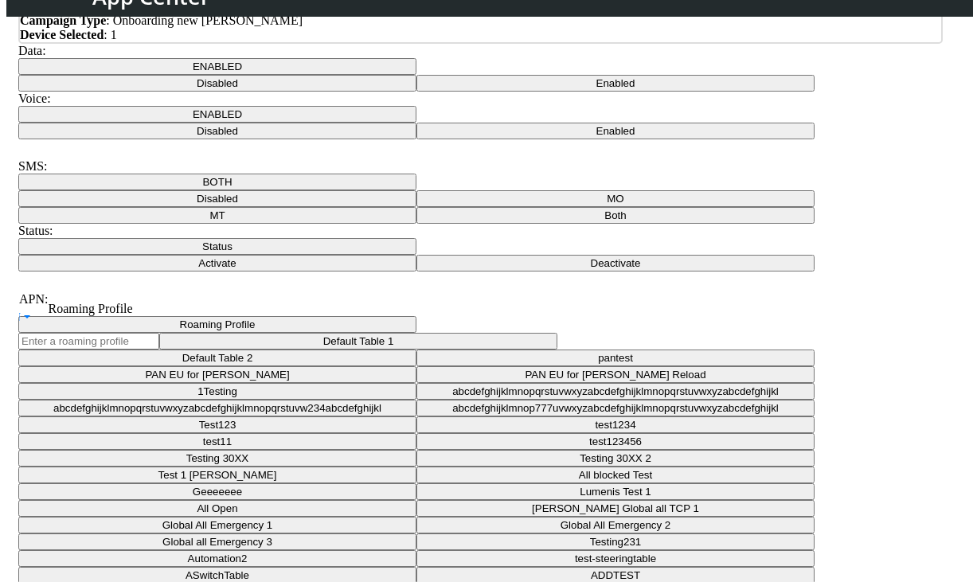
click at [416, 255] on button "Status" at bounding box center [217, 246] width 398 height 17
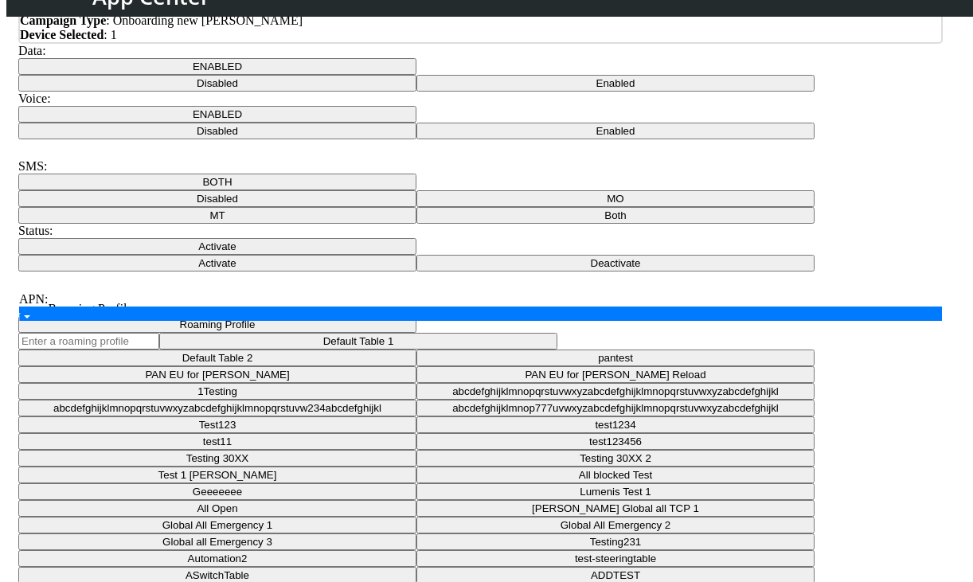
click at [218, 338] on div "APN" at bounding box center [484, 322] width 979 height 31
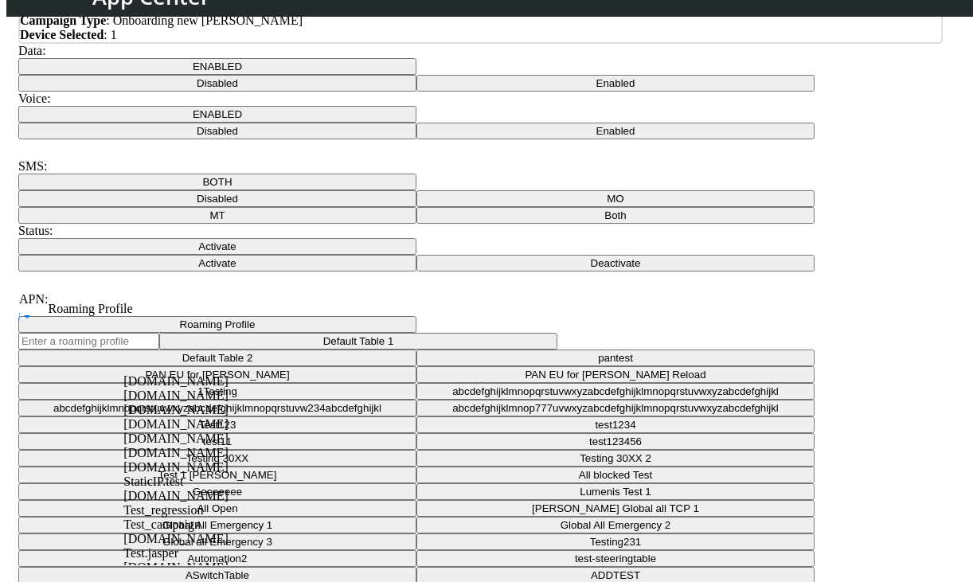
click at [203, 389] on div "flolive.net" at bounding box center [262, 381] width 279 height 14
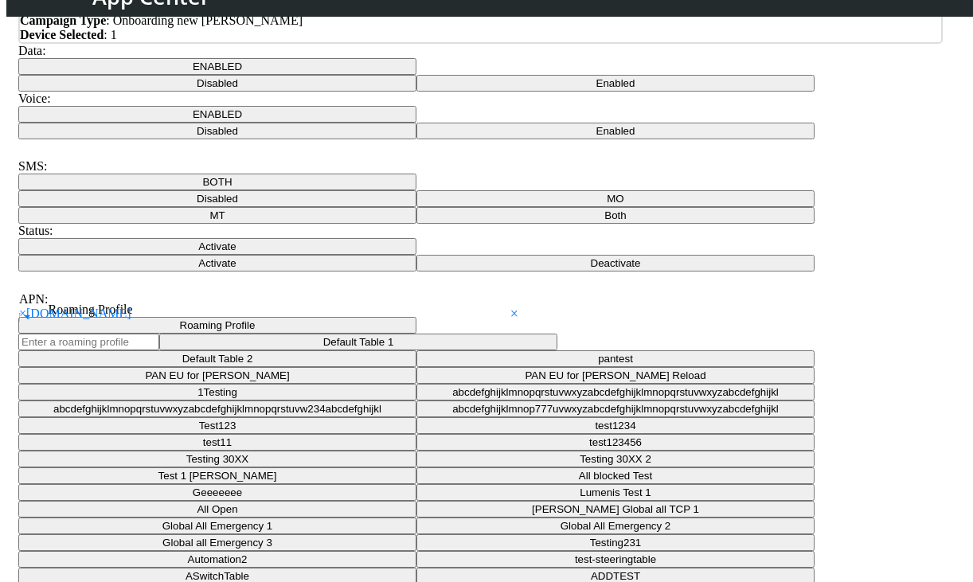
drag, startPoint x: 652, startPoint y: 427, endPoint x: 719, endPoint y: 443, distance: 68.8
click at [416, 334] on button "Roaming Profile" at bounding box center [217, 325] width 398 height 17
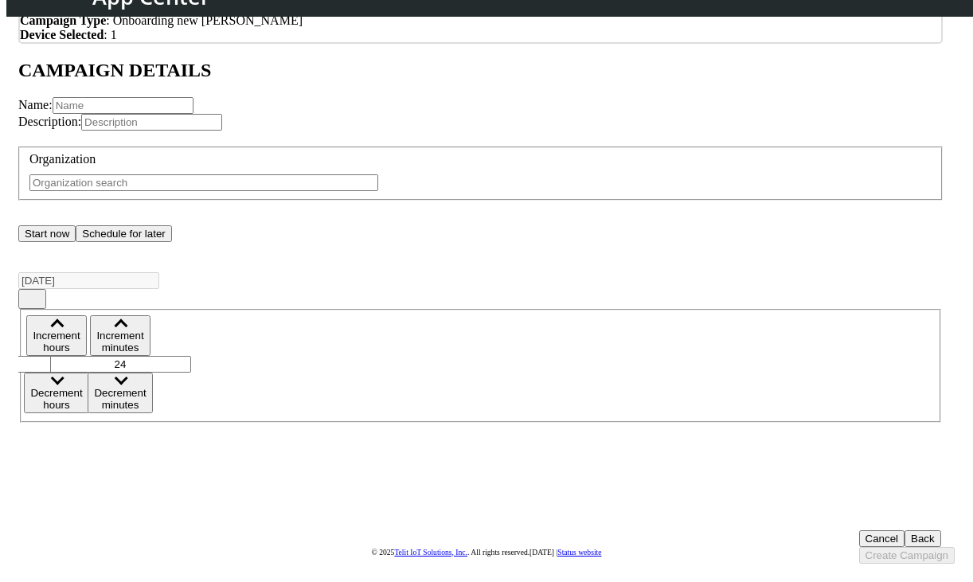
click at [158, 114] on input "text" at bounding box center [123, 105] width 141 height 17
type input "TEST_OPEN-22484"
click at [217, 191] on input "text" at bounding box center [203, 182] width 349 height 17
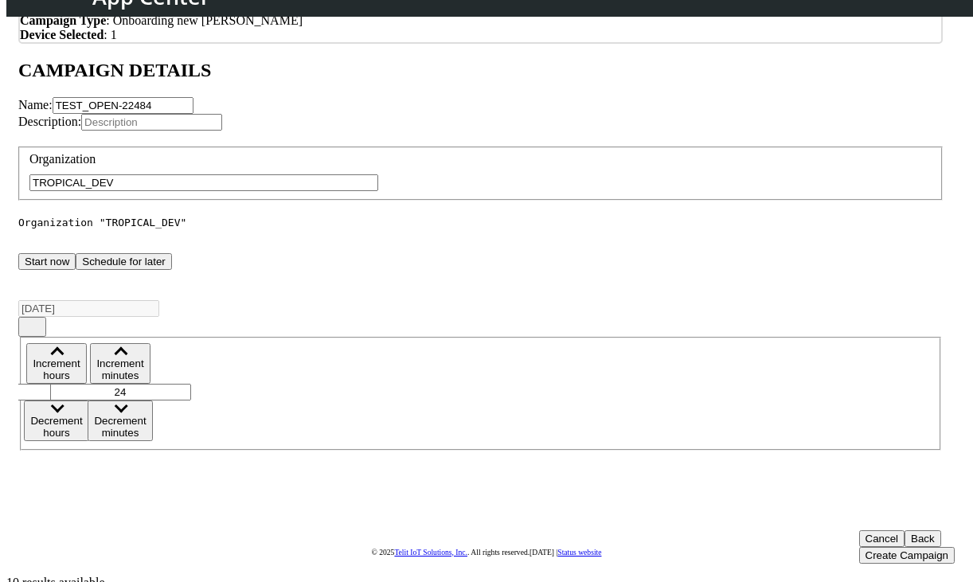
type input "TROPICAL_DEV"
click at [859, 547] on button "Create Campaign" at bounding box center [907, 555] width 96 height 17
click at [871, 547] on button "Create Campaign" at bounding box center [907, 555] width 96 height 17
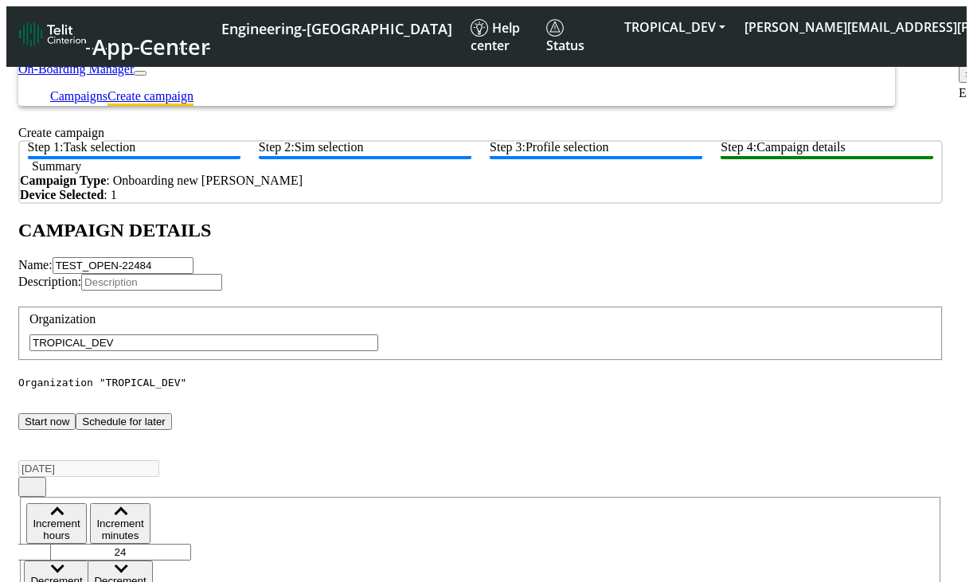
click at [965, 76] on span "×" at bounding box center [968, 74] width 6 height 12
click at [108, 89] on link "Campaigns" at bounding box center [78, 96] width 57 height 14
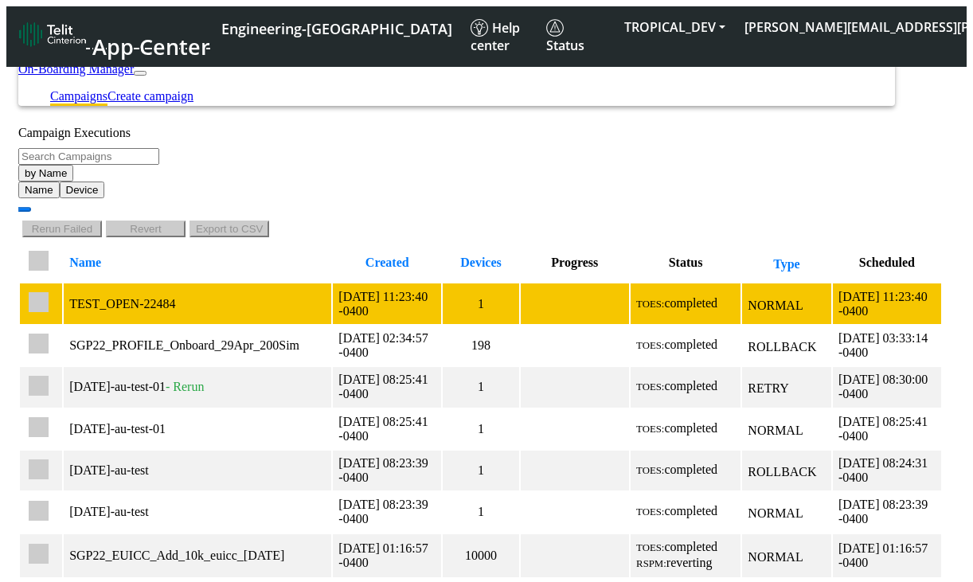
click at [49, 292] on input "checkbox" at bounding box center [39, 302] width 20 height 20
checkbox input "true"
click at [333, 283] on td "2025-10-08 11:23:40 -0400" at bounding box center [387, 303] width 108 height 40
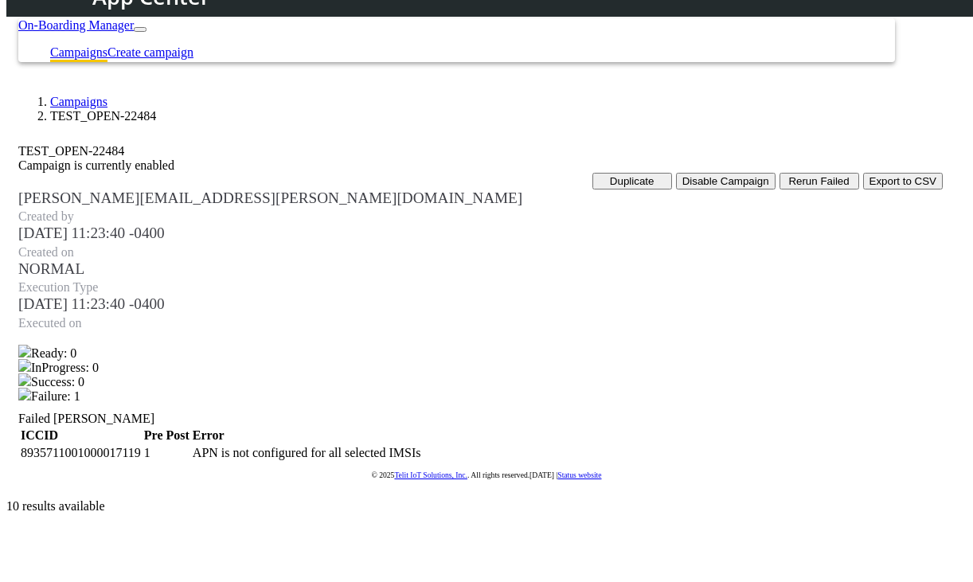
scroll to position [33, 0]
click at [676, 178] on button "Disable Campaign" at bounding box center [726, 181] width 100 height 17
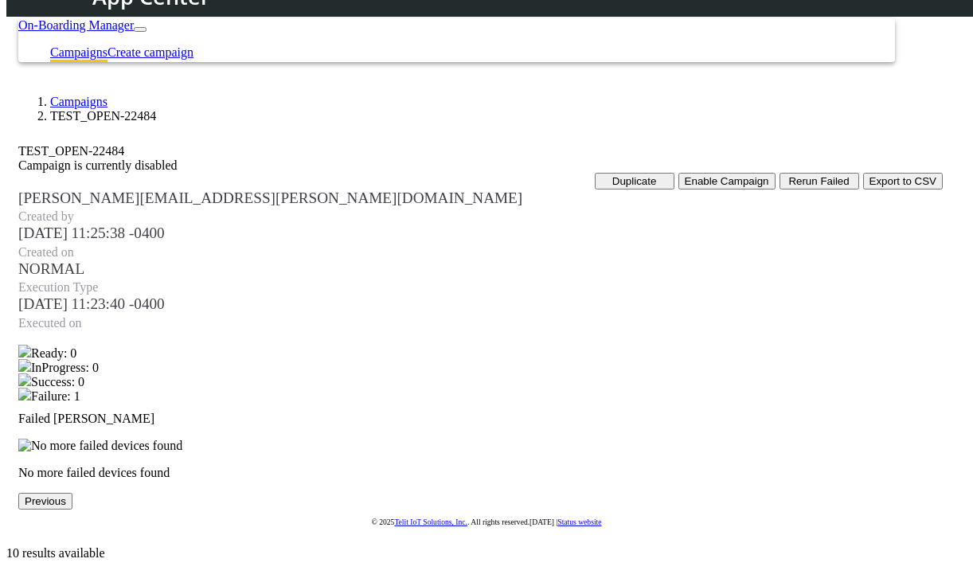
scroll to position [0, 0]
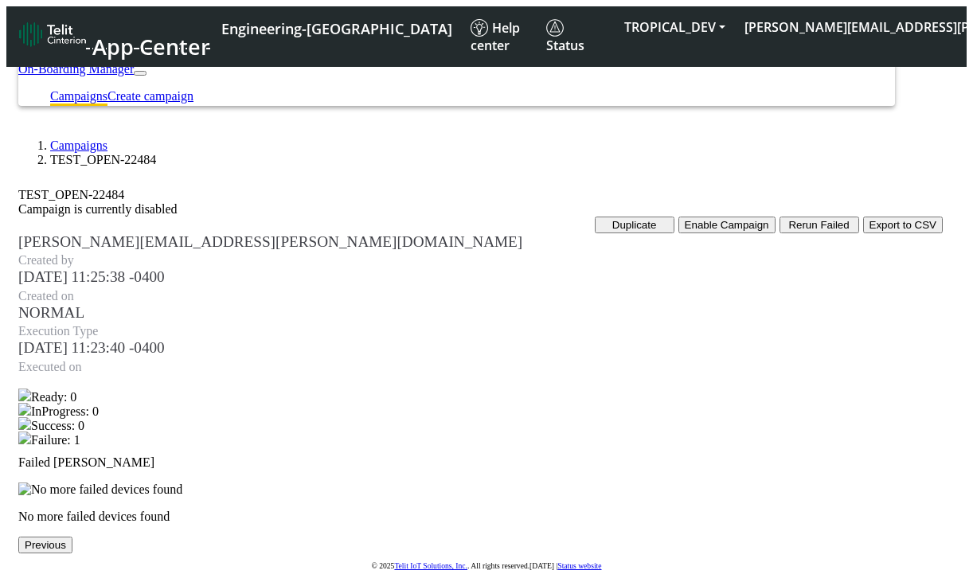
click at [92, 139] on link "Campaigns" at bounding box center [78, 146] width 57 height 14
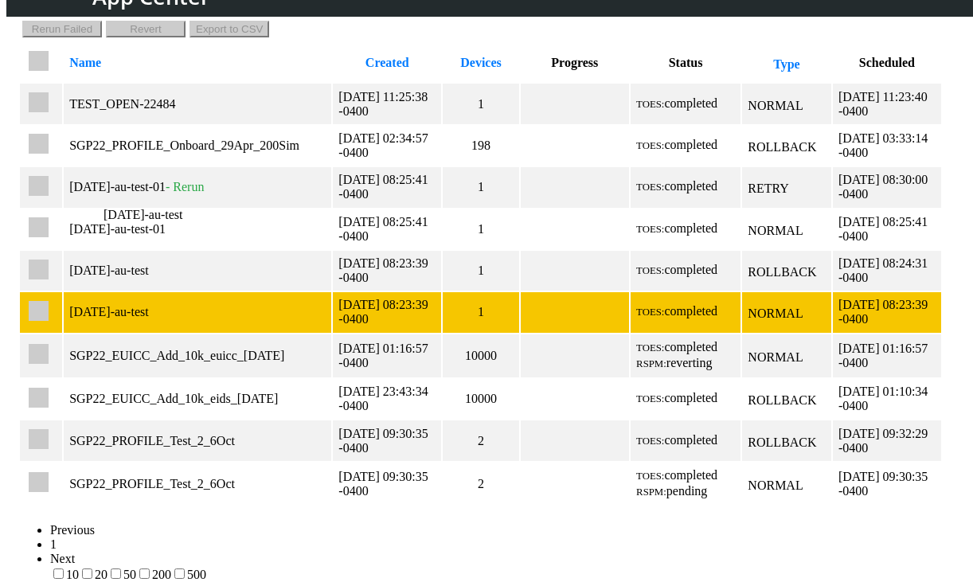
scroll to position [159, 0]
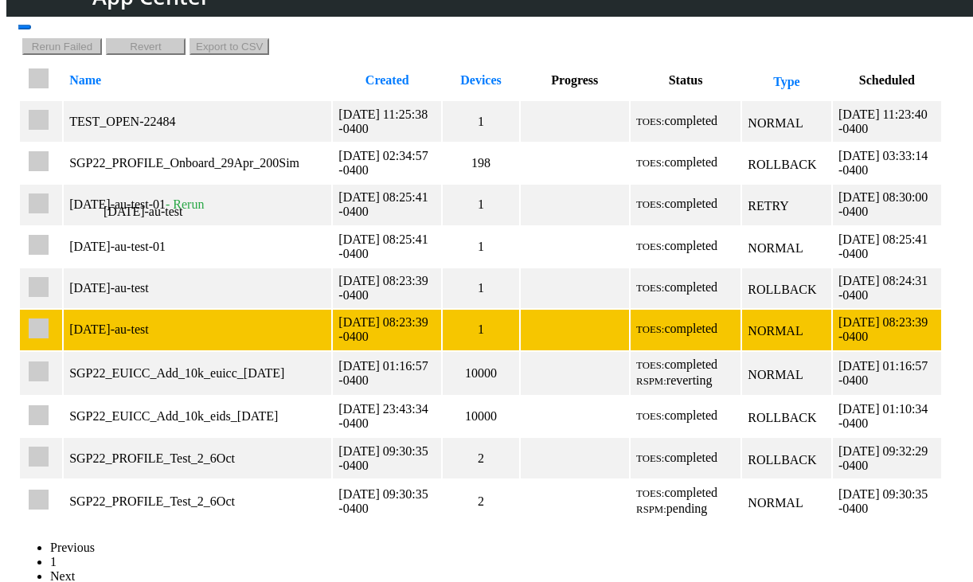
click at [119, 323] on div "2025-10-07-au-test" at bounding box center [197, 330] width 256 height 14
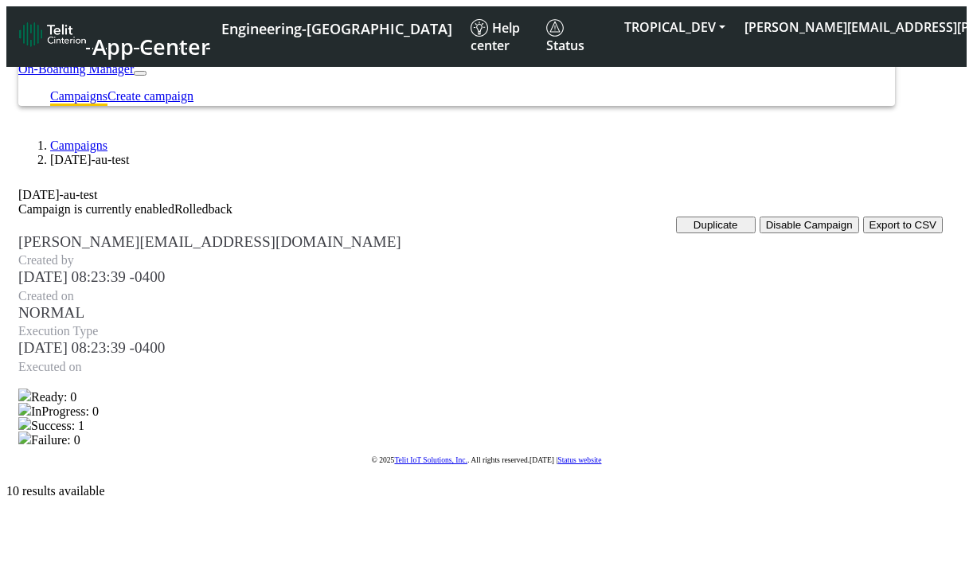
scroll to position [6, 0]
click at [882, 233] on button "Export to CSV" at bounding box center [903, 225] width 80 height 17
click at [194, 89] on link "Create campaign" at bounding box center [151, 96] width 86 height 14
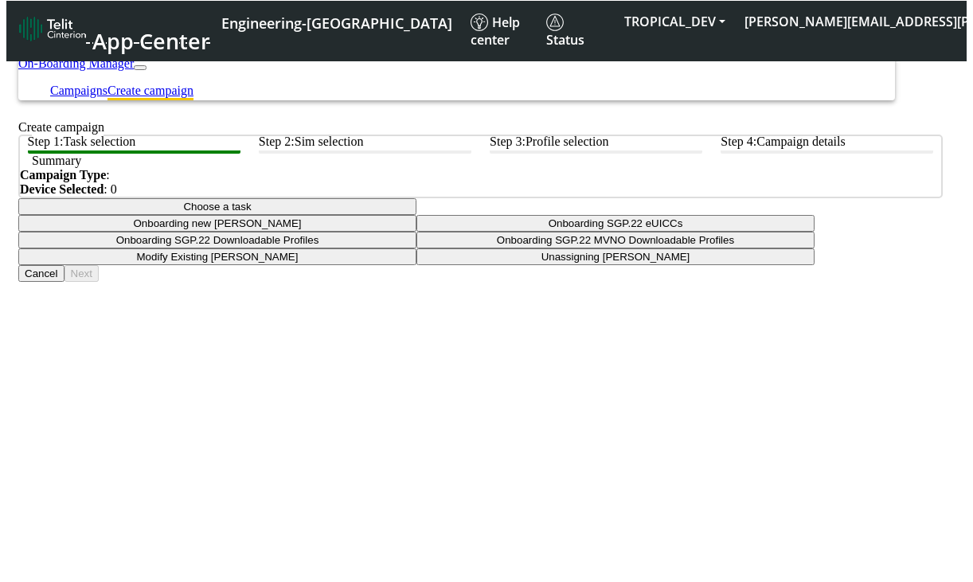
click at [416, 215] on button "Choose a task" at bounding box center [217, 206] width 398 height 17
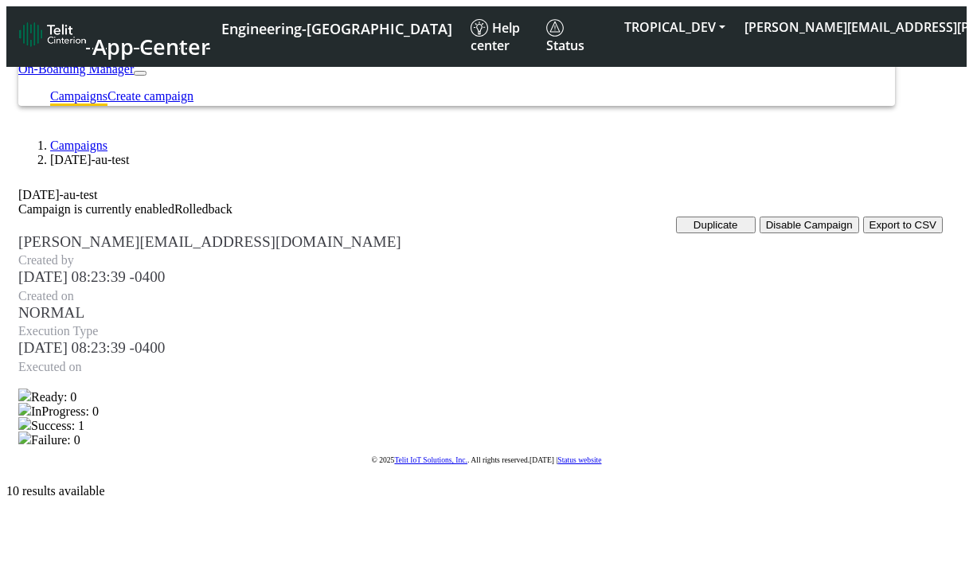
drag, startPoint x: 173, startPoint y: 193, endPoint x: 22, endPoint y: 198, distance: 150.6
click at [22, 198] on div "Campaigns 2025-10-07-au-test 2025-10-07-au-test Campaign is currently enabled R…" at bounding box center [486, 287] width 936 height 322
copy div "2025-10-07-au-test"
click at [194, 89] on link "Create campaign" at bounding box center [151, 96] width 86 height 14
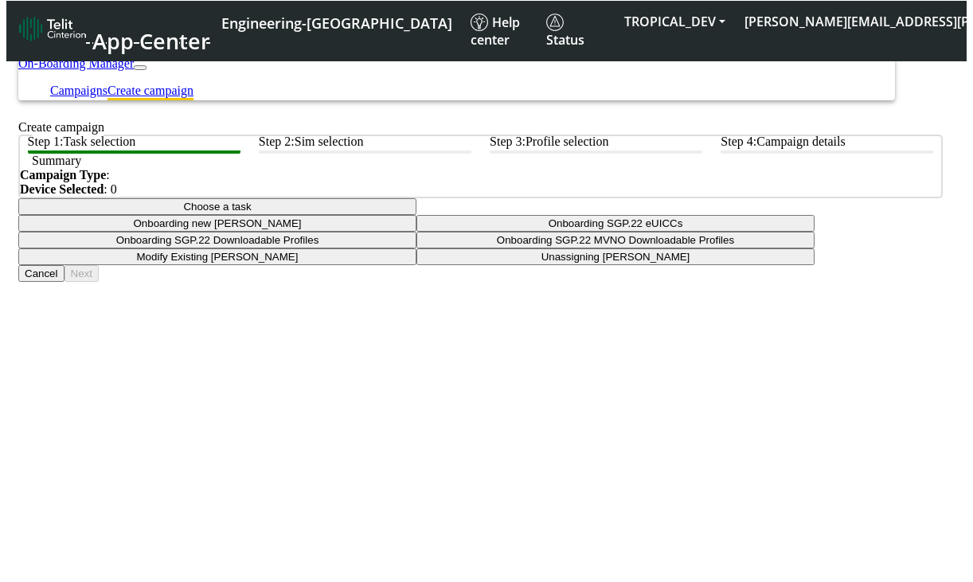
click at [416, 215] on button "Choose a task" at bounding box center [217, 206] width 398 height 17
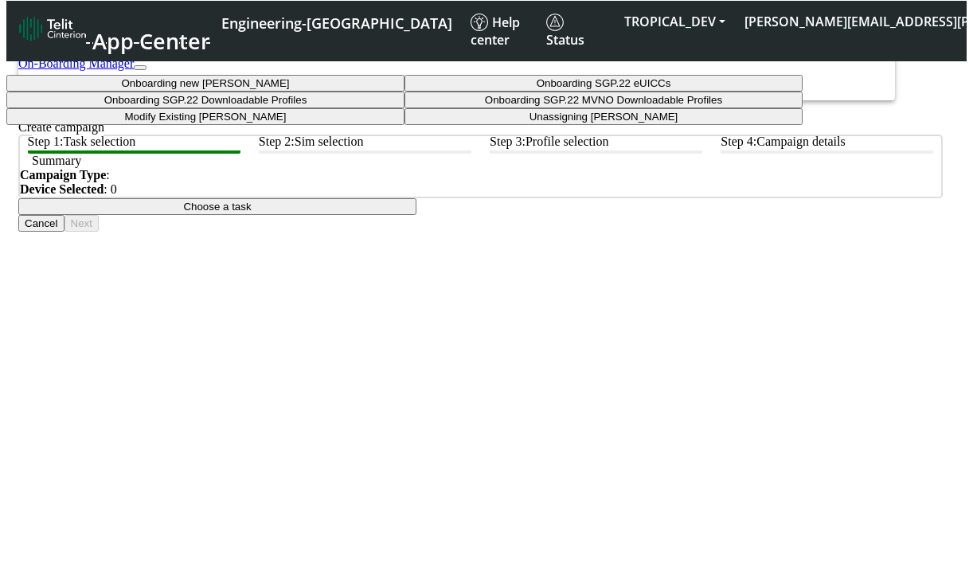
click at [405, 92] on tasktoes-dropdown "Onboarding new SIMs" at bounding box center [205, 83] width 398 height 17
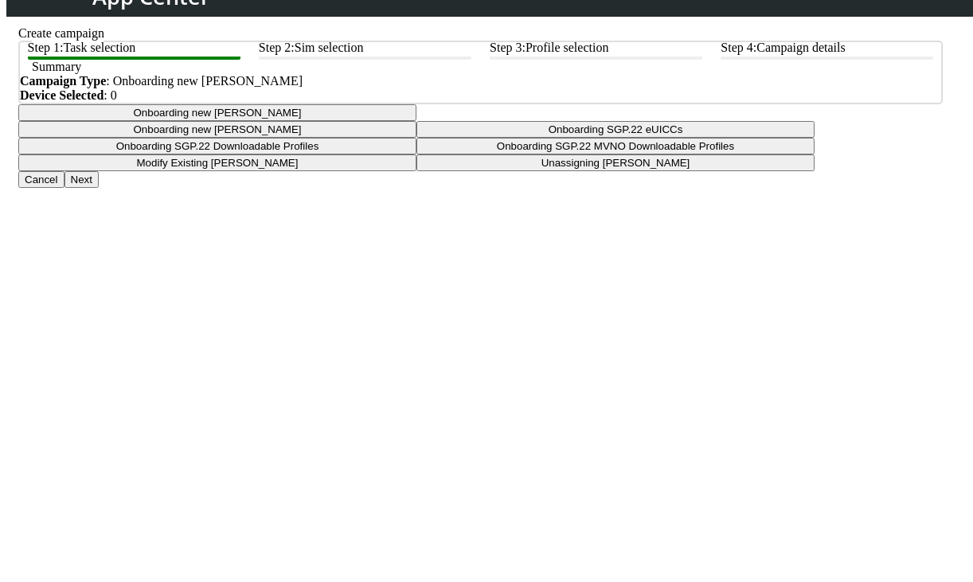
scroll to position [116, 0]
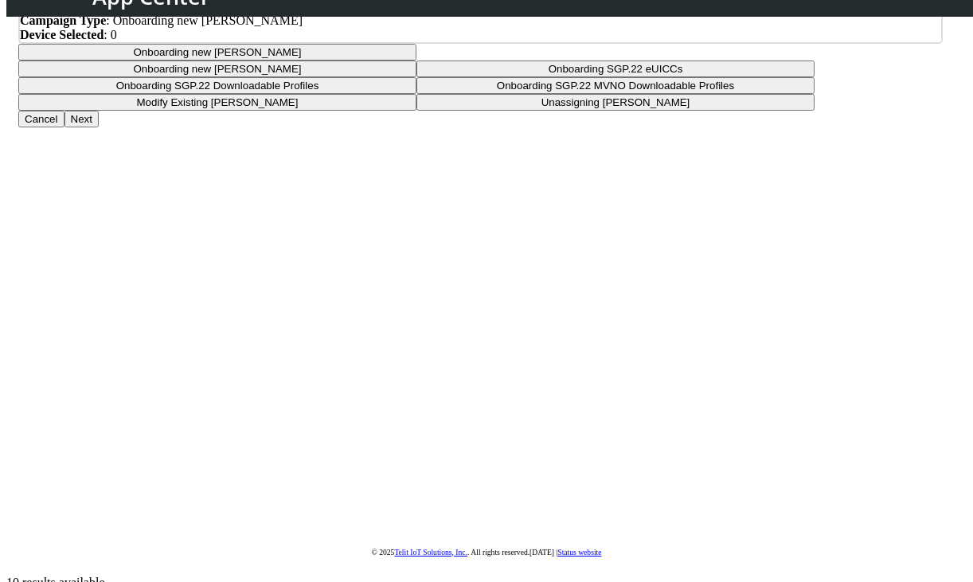
click at [99, 127] on button "Next" at bounding box center [82, 119] width 34 height 17
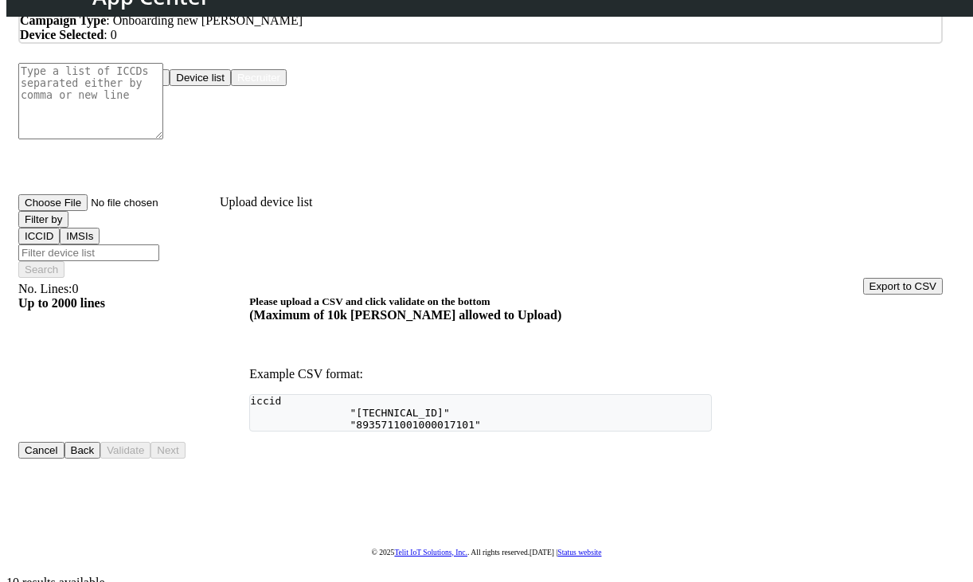
click at [170, 86] on button "Upload devices" at bounding box center [126, 77] width 85 height 17
click at [220, 211] on input "Upload device list" at bounding box center [118, 202] width 201 height 17
type input "C:\fakepath\2025-10-07-au-test-device-data.xlsx"
click at [878, 267] on div "Choose One: Upload devices Device list Recruiter No. Lines: 0 Up to 2000 lines …" at bounding box center [480, 263] width 925 height 389
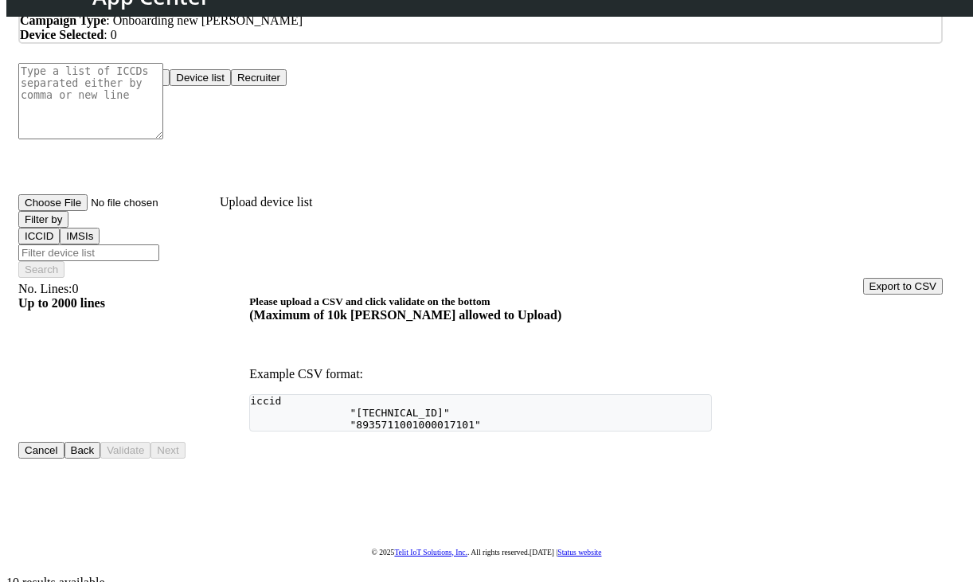
click at [220, 211] on input "Upload device list" at bounding box center [118, 202] width 201 height 17
type input "C:\fakepath\2025-10-07-au-test-device-data.xlsx"
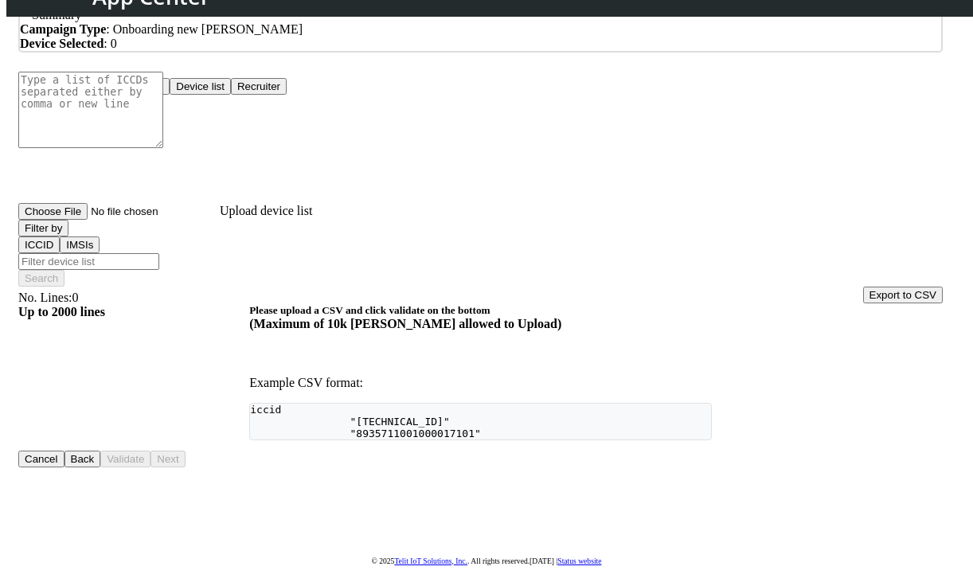
scroll to position [116, 0]
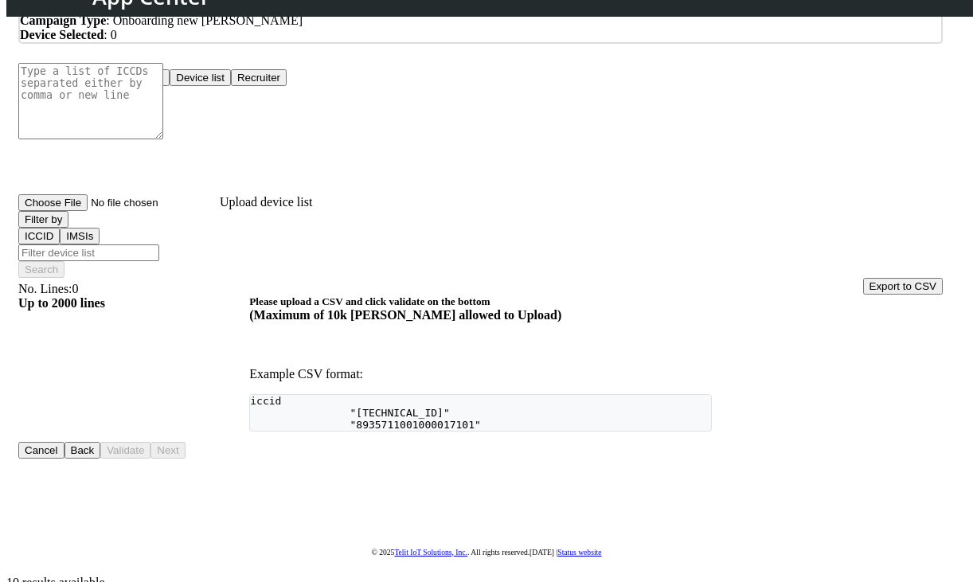
click at [231, 86] on button "Device list" at bounding box center [200, 77] width 61 height 17
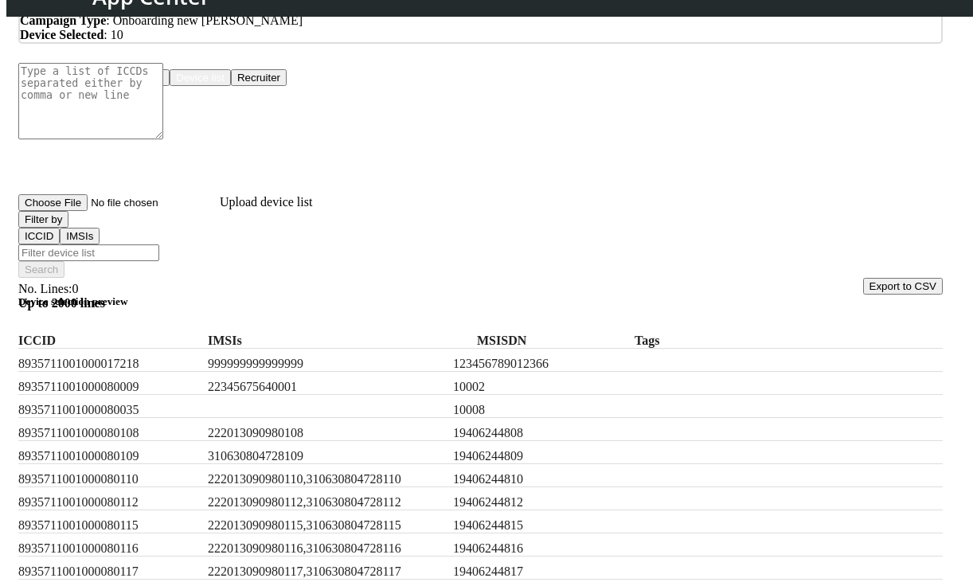
click at [170, 86] on button "Upload devices" at bounding box center [126, 77] width 85 height 17
click at [220, 211] on input "Upload device list" at bounding box center [118, 202] width 201 height 17
type input "C:\fakepath\2025-10-07-au-test-device-data.xlsx"
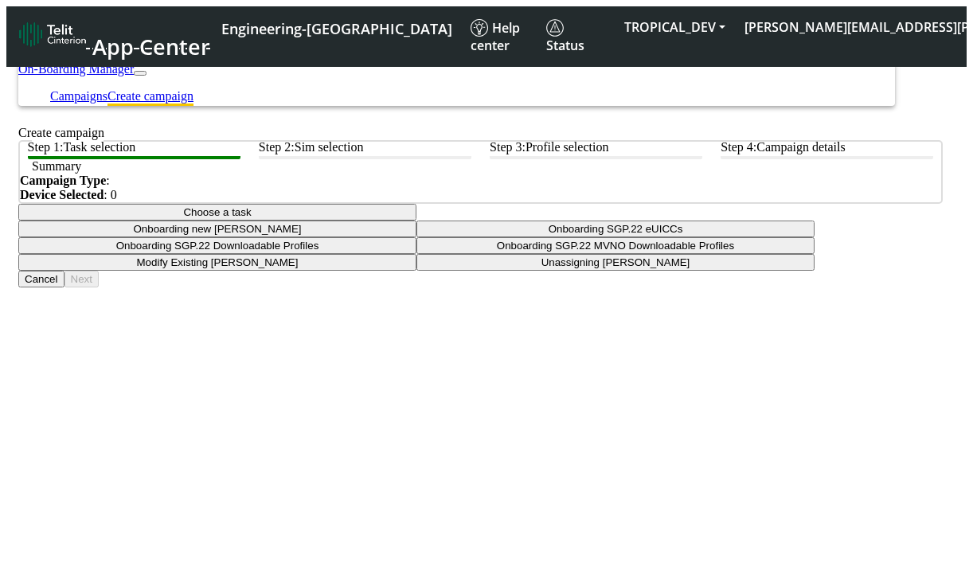
click at [416, 221] on button "Choose a task" at bounding box center [217, 212] width 398 height 17
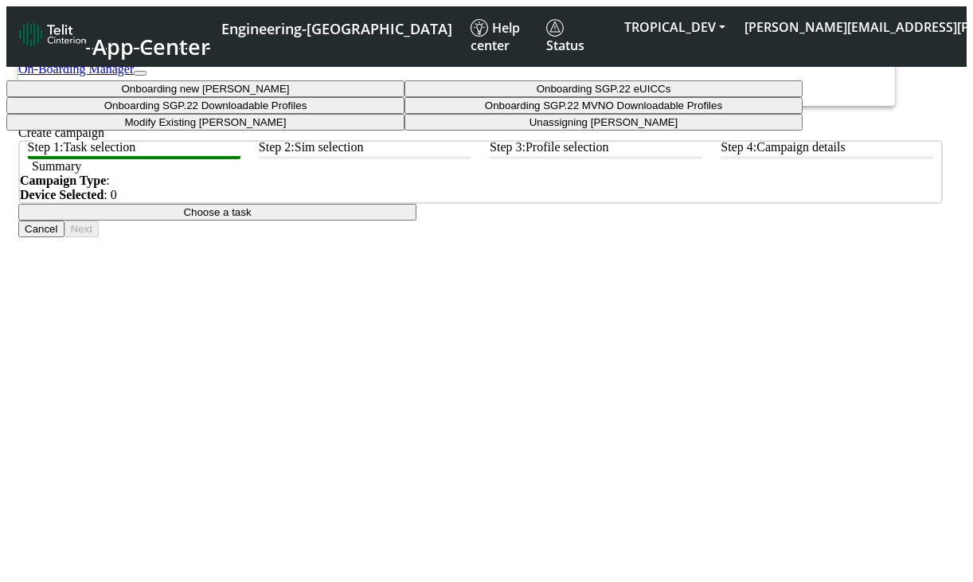
click at [405, 97] on tasktoes-dropdown "Onboarding new [PERSON_NAME]" at bounding box center [205, 88] width 398 height 17
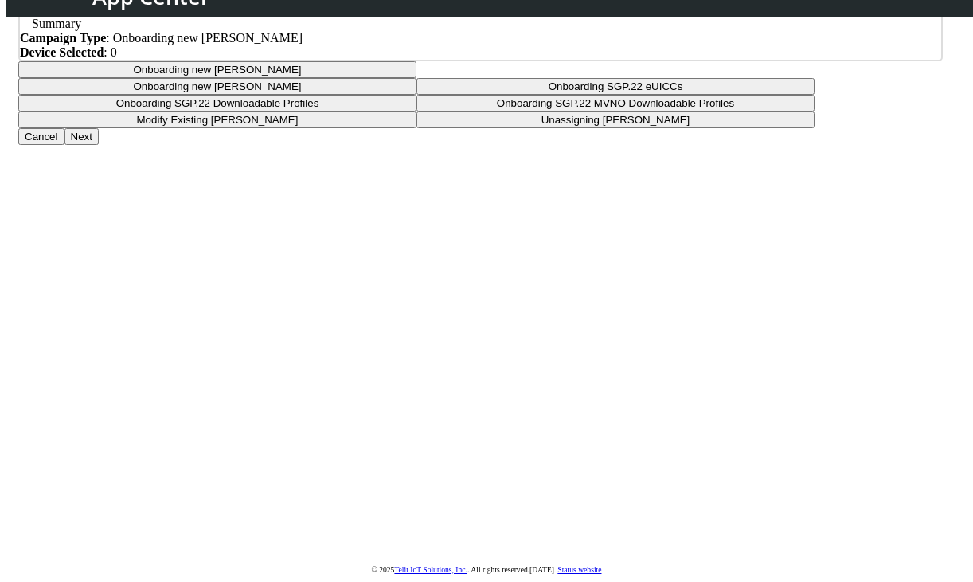
scroll to position [116, 0]
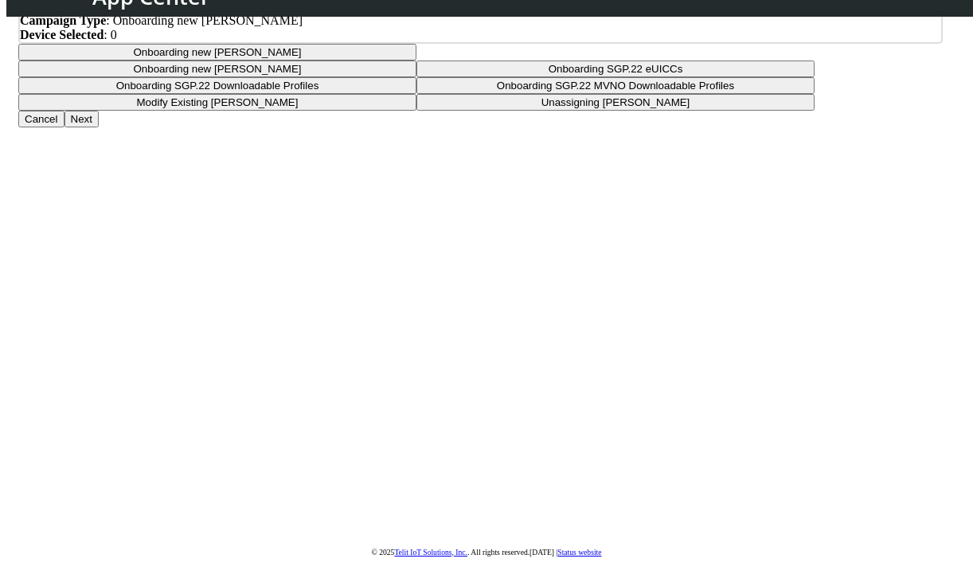
click at [99, 127] on button "Next" at bounding box center [82, 119] width 34 height 17
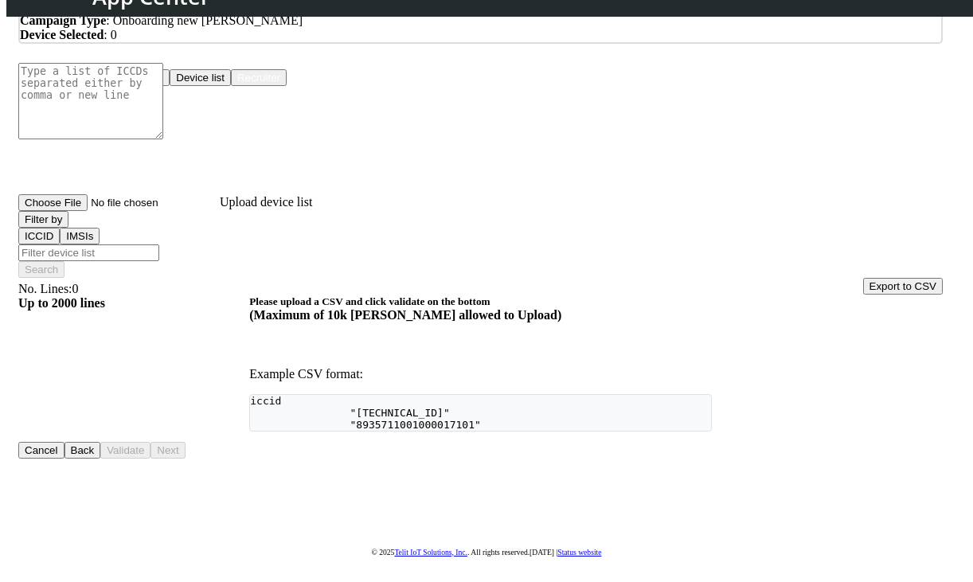
click at [163, 139] on textarea at bounding box center [90, 101] width 145 height 76
click at [461, 86] on div "Choose One: Upload devices Device list Recruiter" at bounding box center [480, 77] width 925 height 17
click at [170, 86] on button "Upload devices" at bounding box center [126, 77] width 85 height 17
click at [220, 211] on input "Upload device list" at bounding box center [118, 202] width 201 height 17
type input "C:\fakepath\[DATE]-au-test-device-data.xlsx"
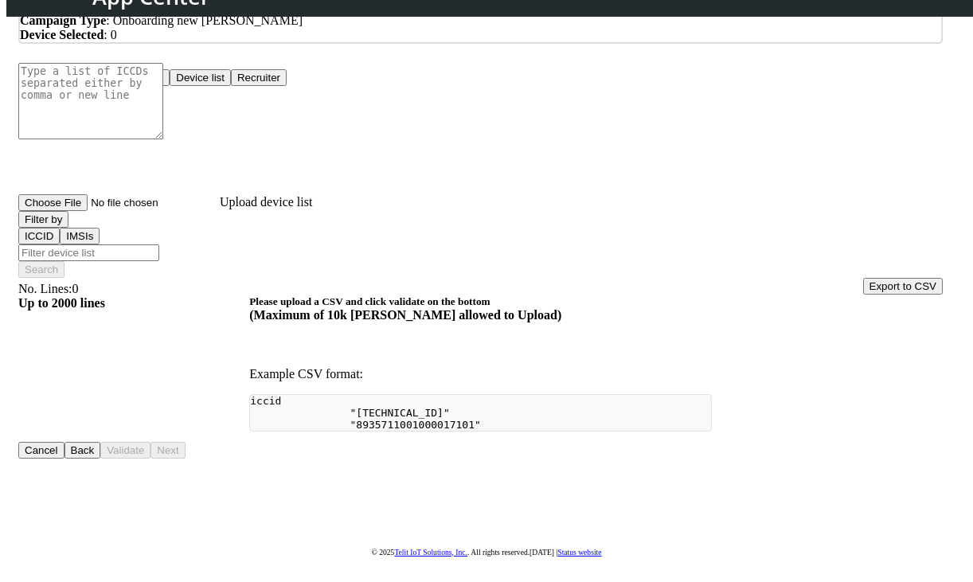
click at [220, 211] on input "Upload device list" at bounding box center [118, 202] width 201 height 17
type input "C:\fakepath\[DATE]-au-test-device-data.csv"
click at [220, 211] on input "Upload device list" at bounding box center [118, 202] width 201 height 17
type input "C:\fakepath\[DATE]-au-test-device-data.csv"
click at [231, 86] on button "Device list" at bounding box center [200, 77] width 61 height 17
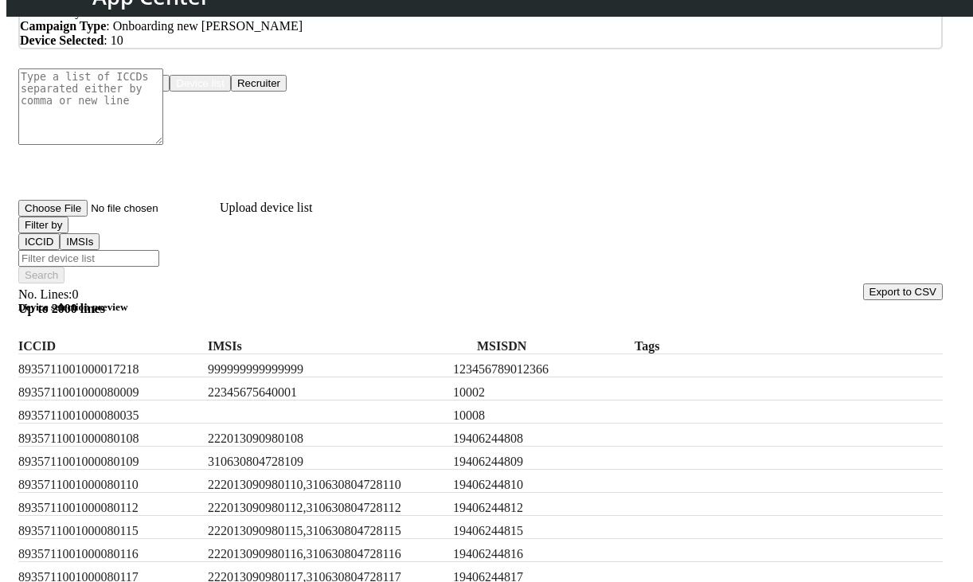
scroll to position [109, 0]
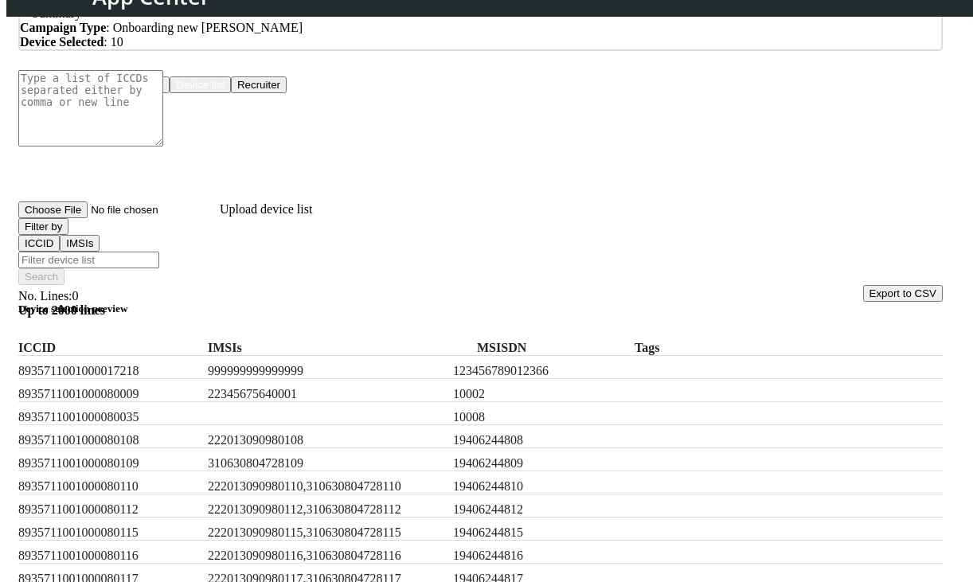
click at [287, 93] on button "Recruiter" at bounding box center [259, 84] width 56 height 17
click at [163, 147] on textarea at bounding box center [90, 108] width 145 height 76
paste textarea "8935711001000017167"
type textarea "8935711001000017167"
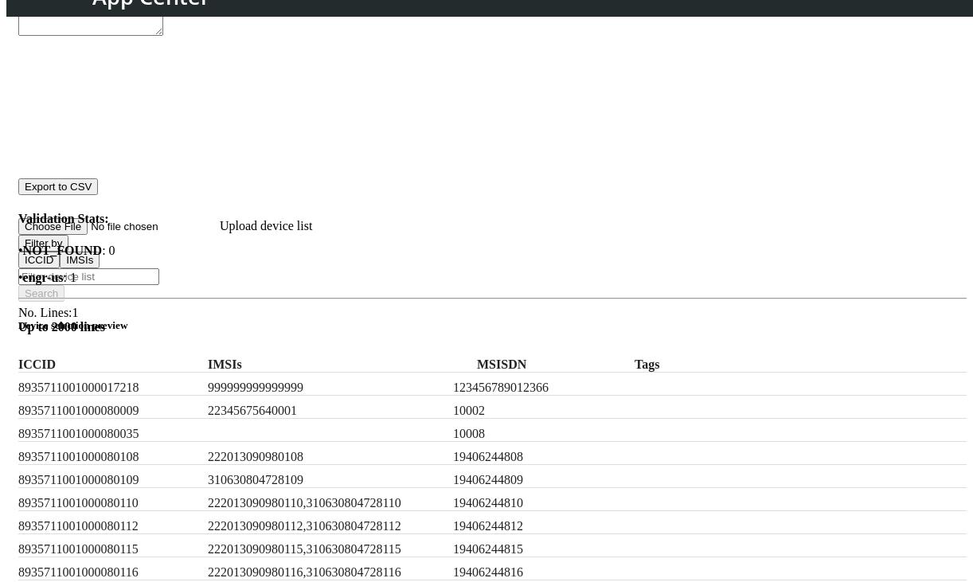
scroll to position [221, 0]
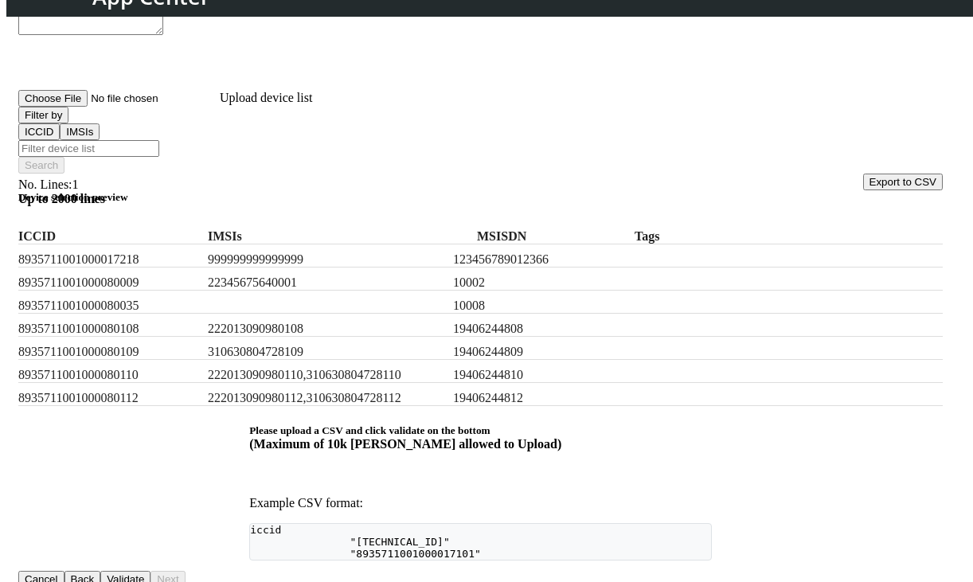
click at [119, 382] on label "8935711001000080110" at bounding box center [109, 375] width 183 height 14
copy label "8935711001000080110"
click at [159, 142] on input "Filter device list" at bounding box center [88, 148] width 141 height 17
paste input "8935711001000080110"
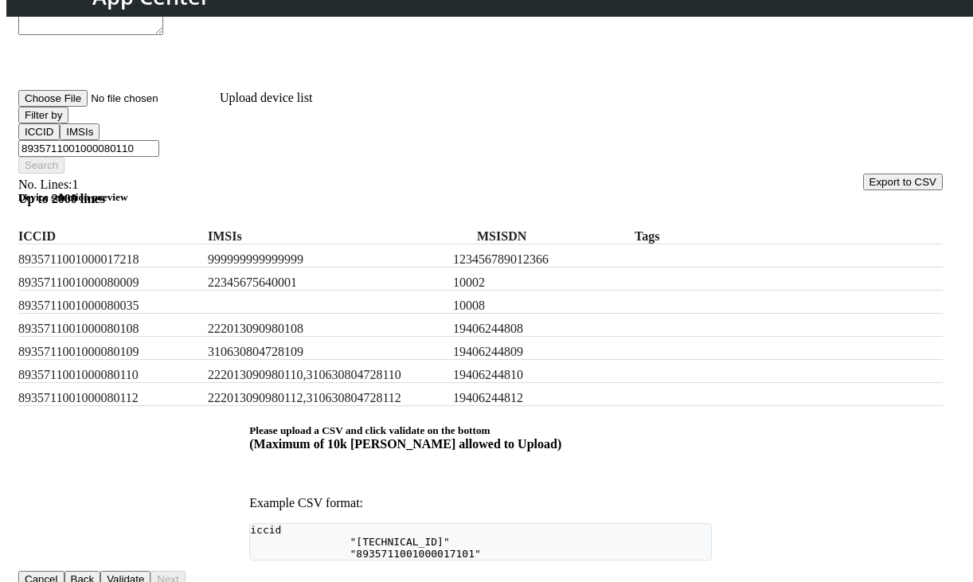
type input "8935711001000080110"
click at [151, 571] on button "Validate" at bounding box center [125, 579] width 50 height 17
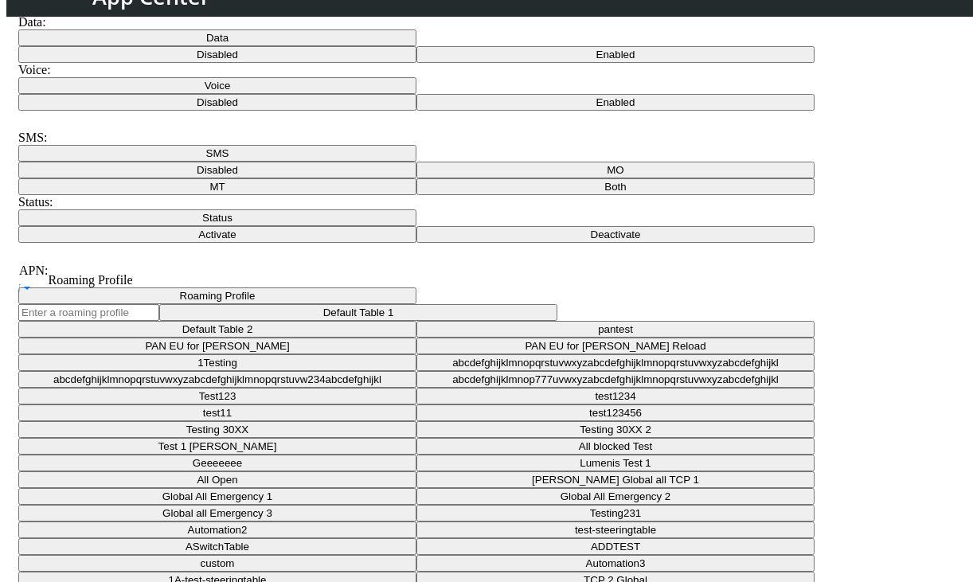
scroll to position [185, 0]
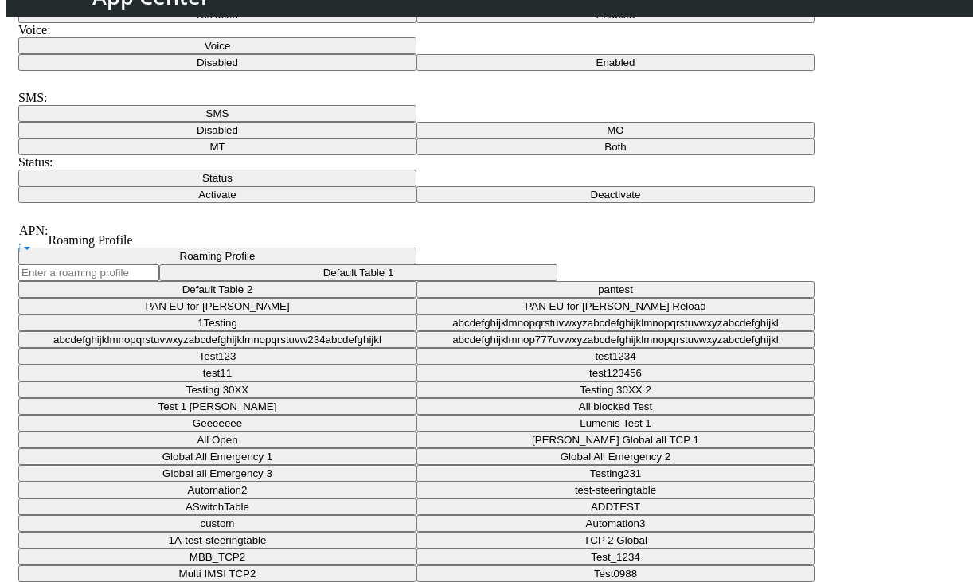
click at [416, 54] on button "Voice" at bounding box center [217, 45] width 398 height 17
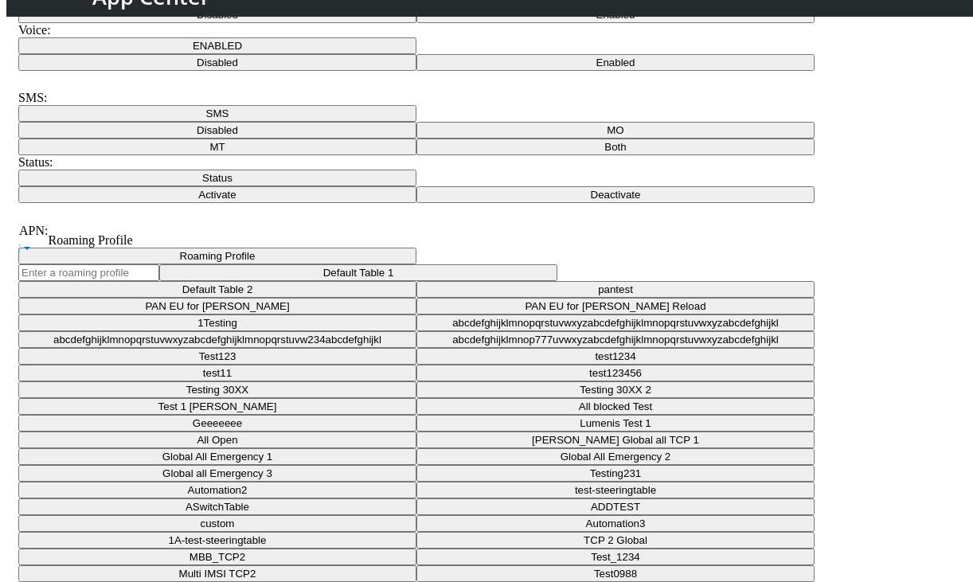
click at [370, 122] on button "SMS" at bounding box center [217, 113] width 398 height 17
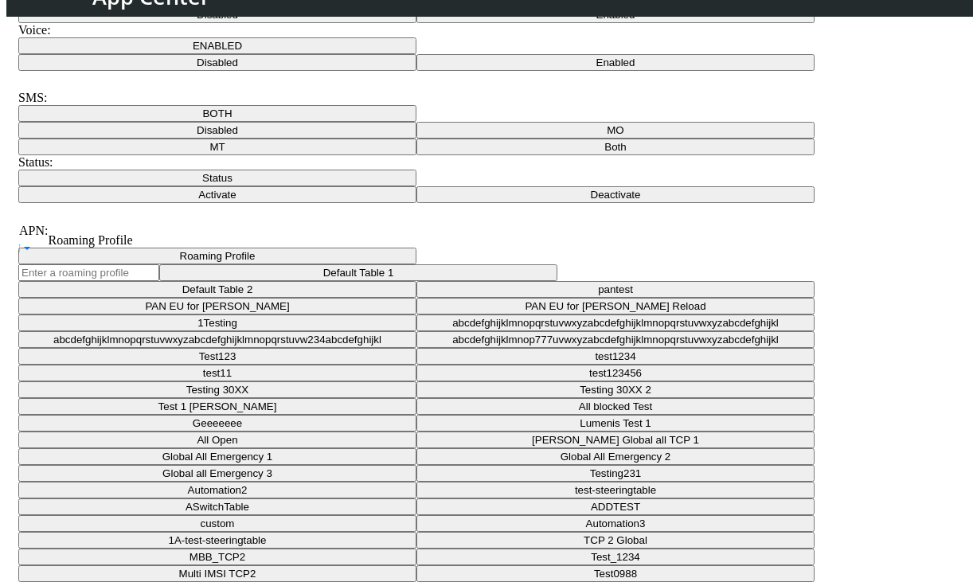
click at [416, 186] on button "Status" at bounding box center [217, 178] width 398 height 17
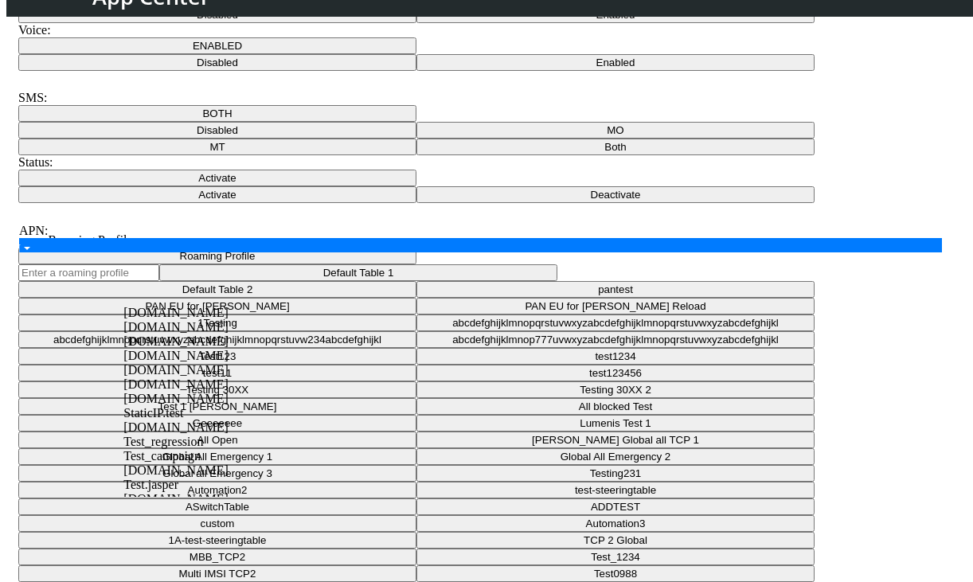
click at [313, 269] on div "APN" at bounding box center [484, 253] width 979 height 31
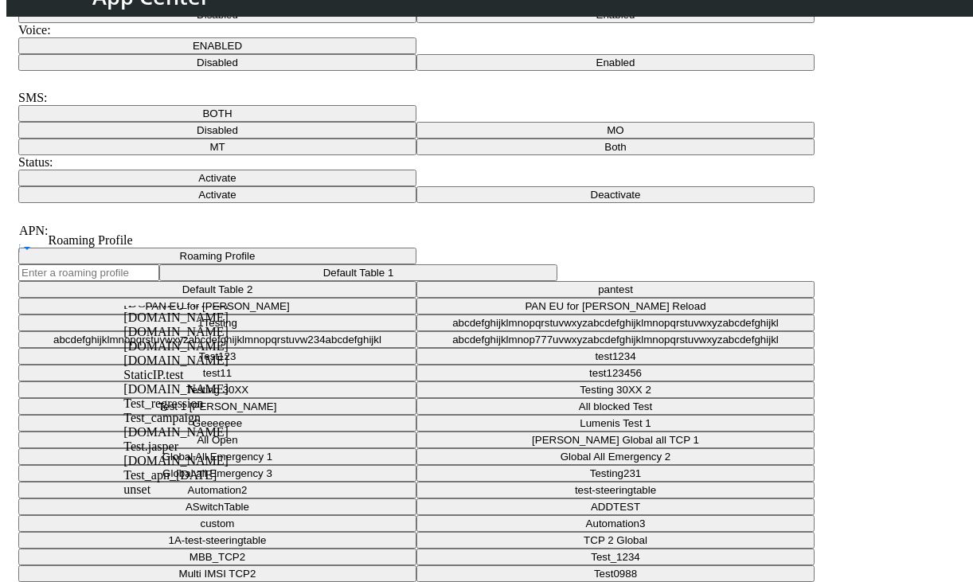
scroll to position [0, 0]
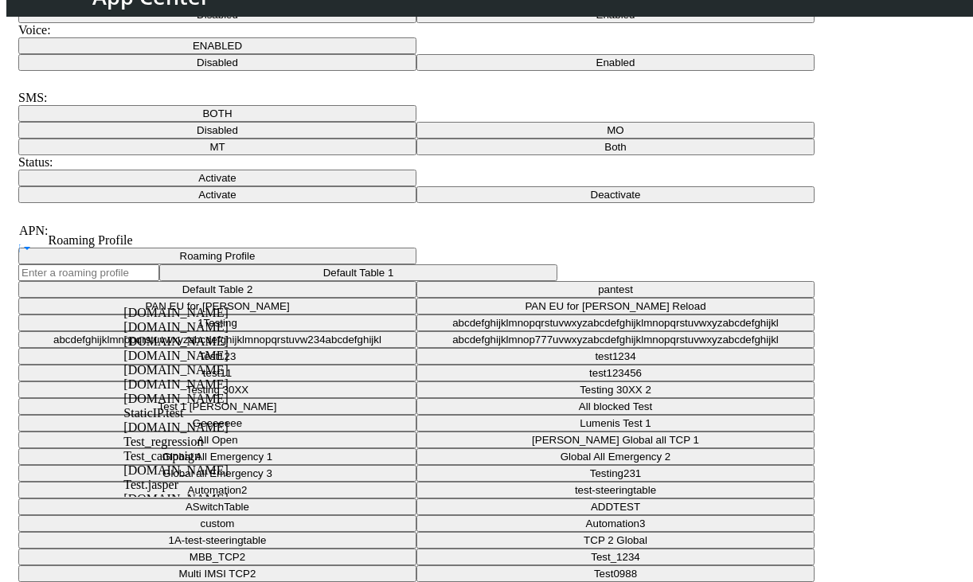
click at [172, 319] on span "flolive.net" at bounding box center [175, 313] width 105 height 14
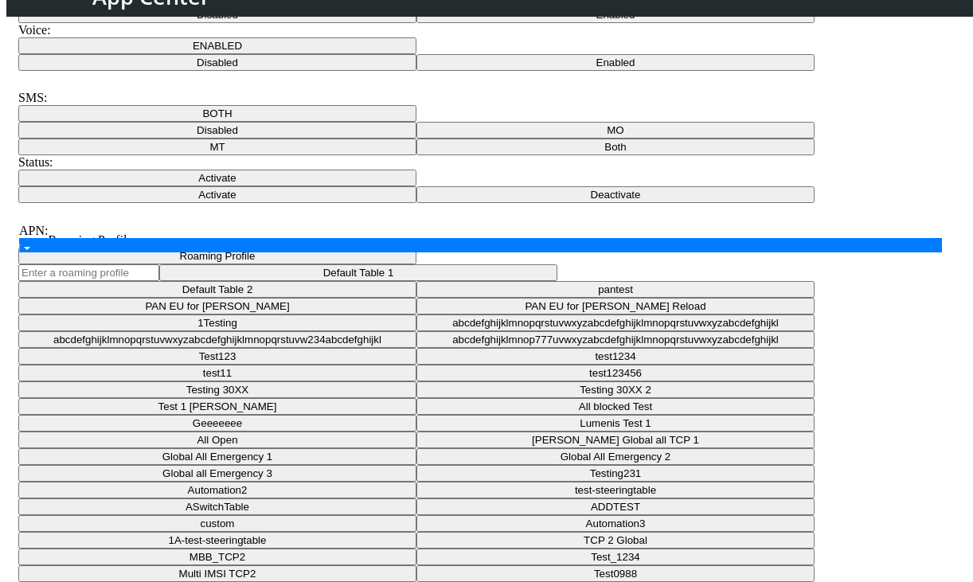
click at [261, 269] on div "APN" at bounding box center [484, 253] width 979 height 31
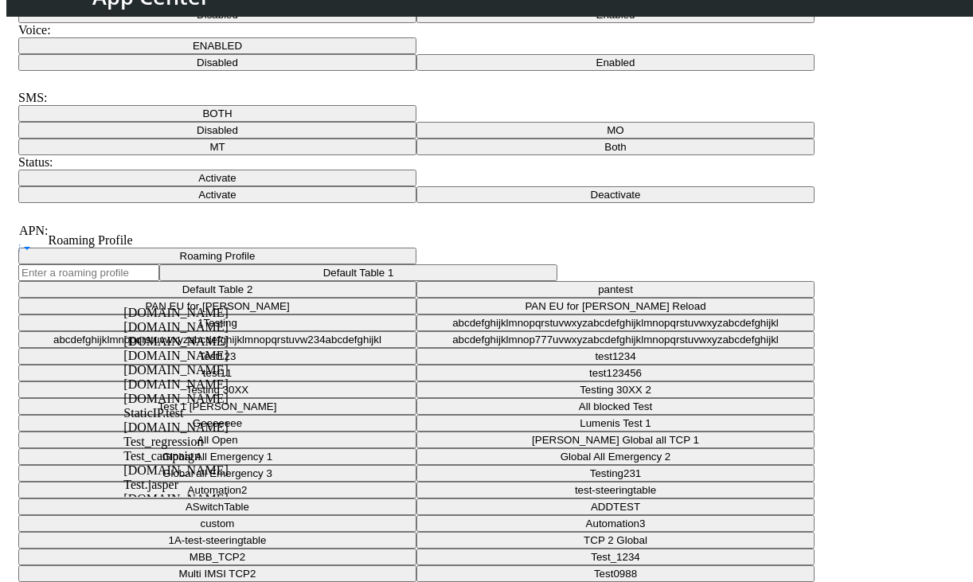
click at [182, 319] on span "flolive.net" at bounding box center [175, 313] width 105 height 14
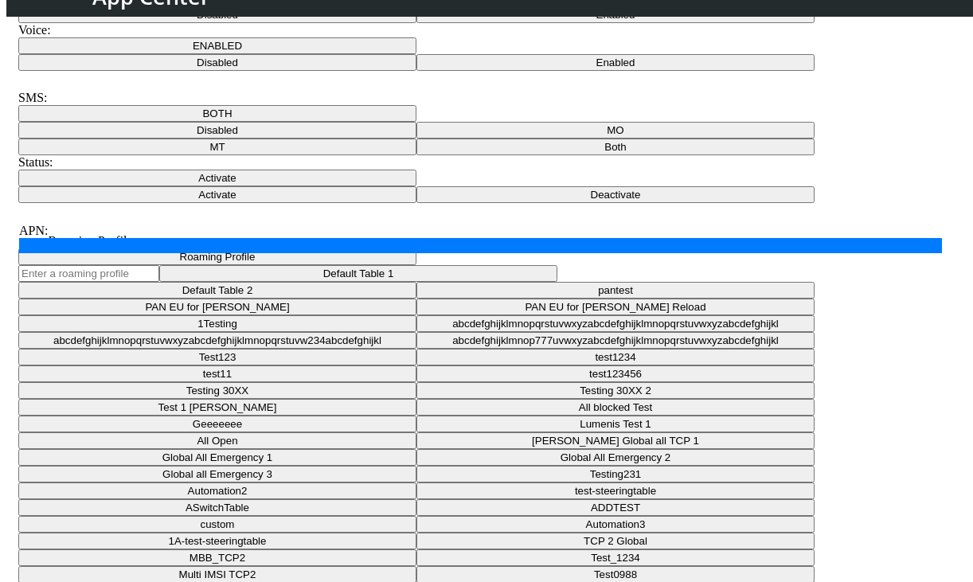
click at [338, 253] on div "APN × flolive.net ×" at bounding box center [480, 245] width 923 height 15
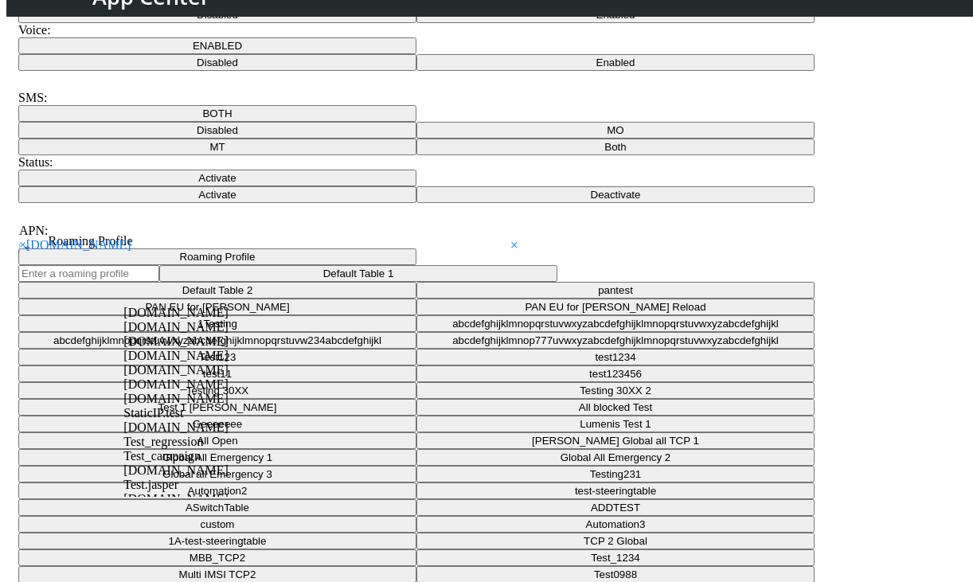
click at [204, 334] on span "m2m.tele2.com" at bounding box center [175, 327] width 105 height 14
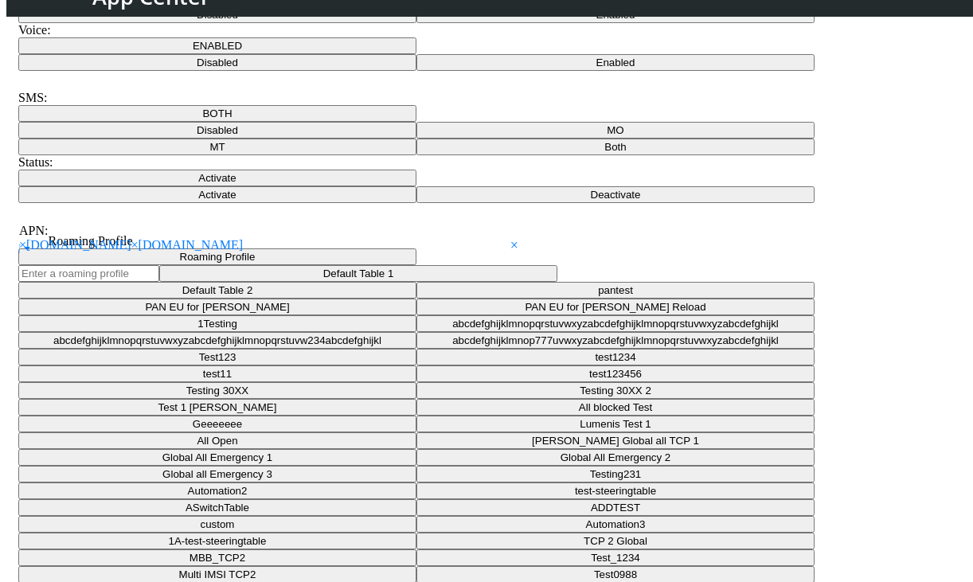
drag, startPoint x: 206, startPoint y: 463, endPoint x: 215, endPoint y: 480, distance: 18.9
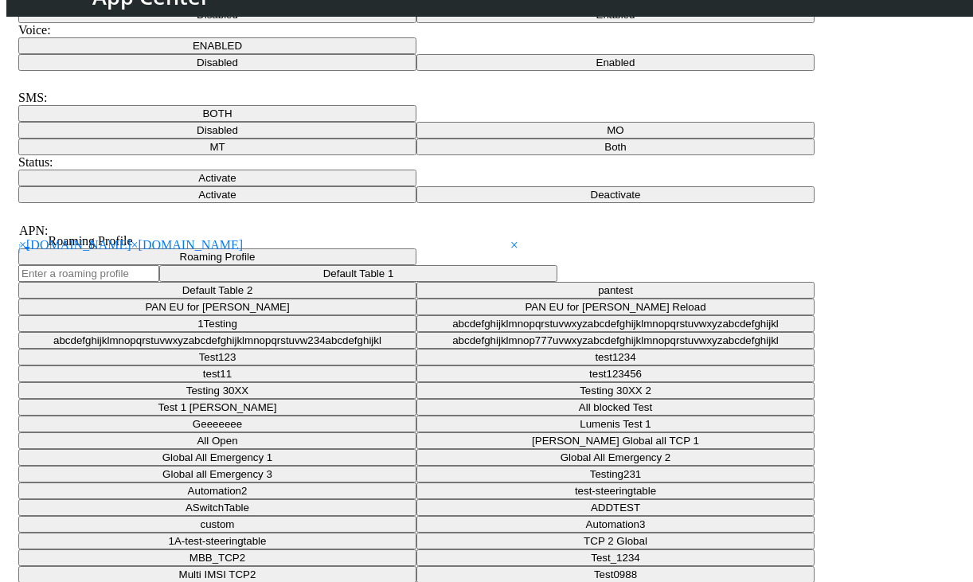
click at [416, 265] on button "Roaming Profile" at bounding box center [217, 256] width 398 height 17
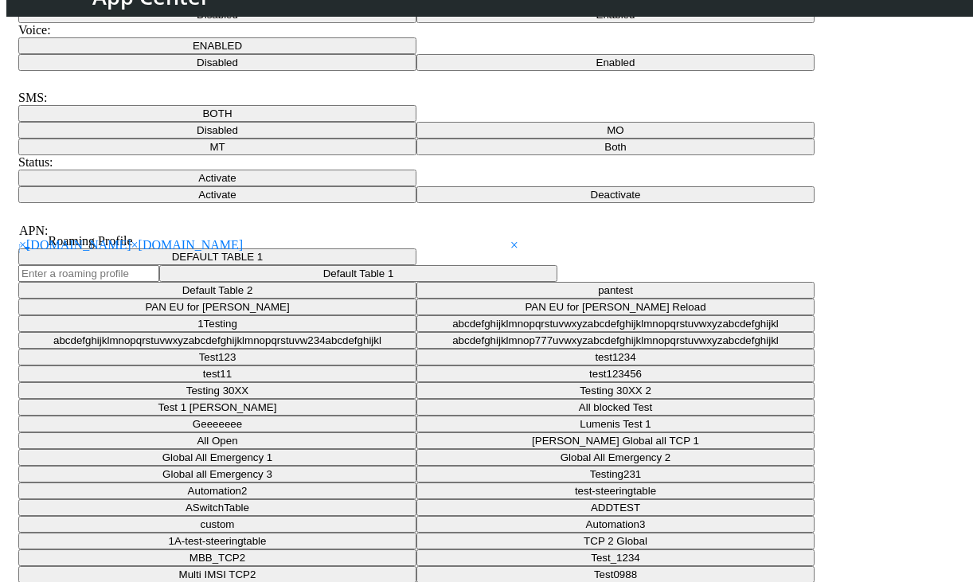
click at [900, 534] on div "Step 1: Task selection Step 2: Sim selection Step 3: Profile selection Step 4: …" at bounding box center [480, 415] width 925 height 1006
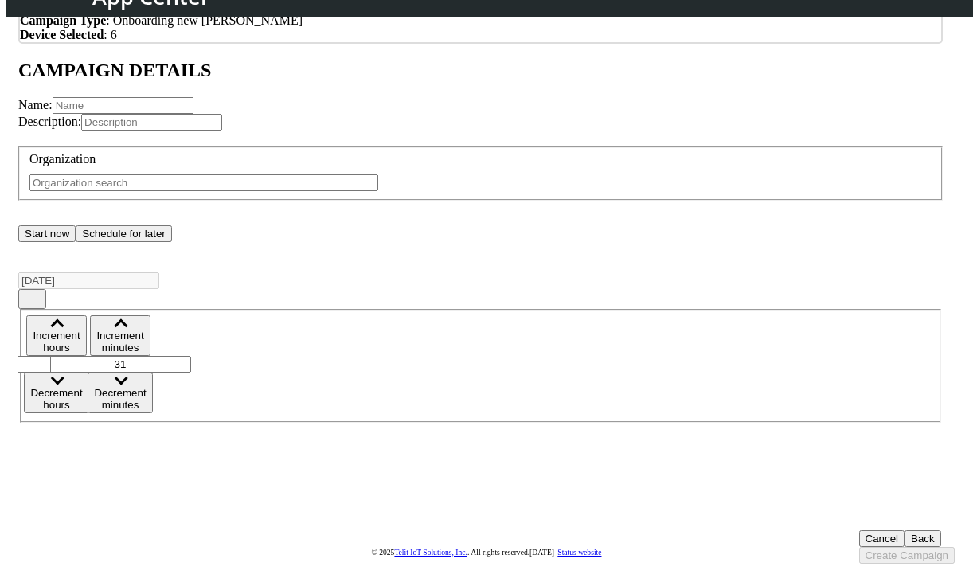
drag, startPoint x: 182, startPoint y: 225, endPoint x: 191, endPoint y: 240, distance: 17.2
click at [182, 114] on input "text" at bounding box center [123, 105] width 141 height 17
paste input "lOPEN-22484"
click at [91, 114] on input "TEST2_lOPEN-22484" at bounding box center [123, 105] width 141 height 17
type input "TEST_2_lOPEN-22484"
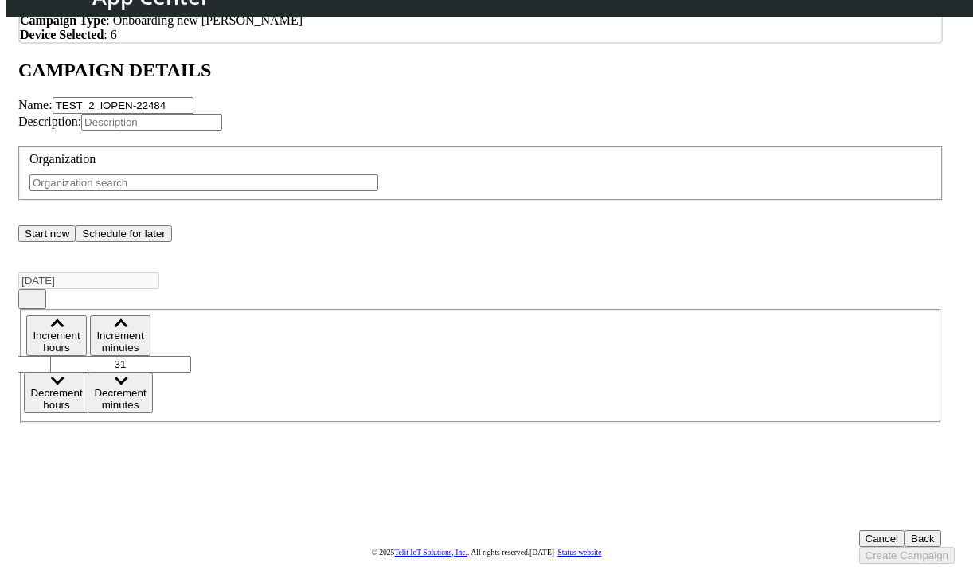
click at [170, 191] on input "text" at bounding box center [203, 182] width 349 height 17
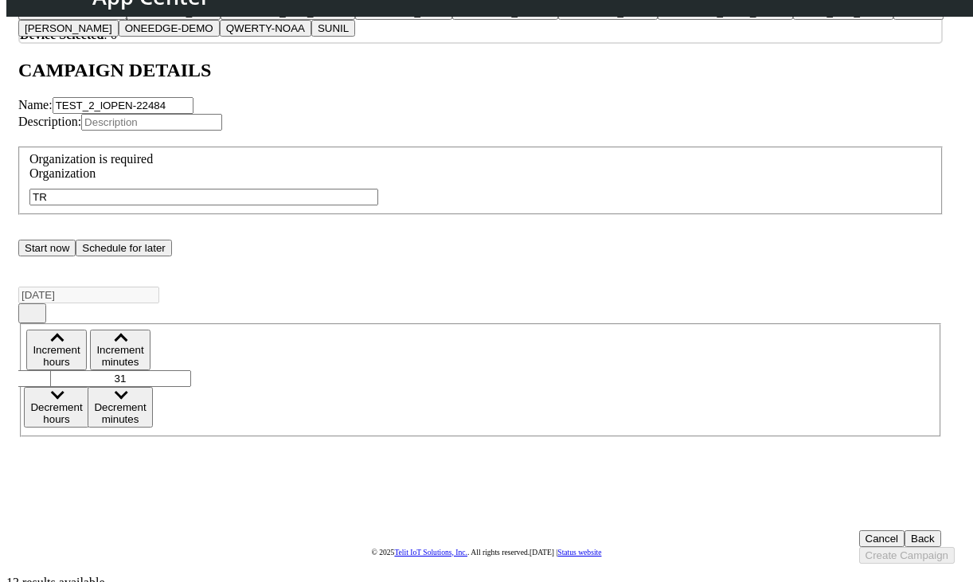
click at [158, 18] on ngb-highlight "TR OPICAL_DEV" at bounding box center [173, 12] width 81 height 12
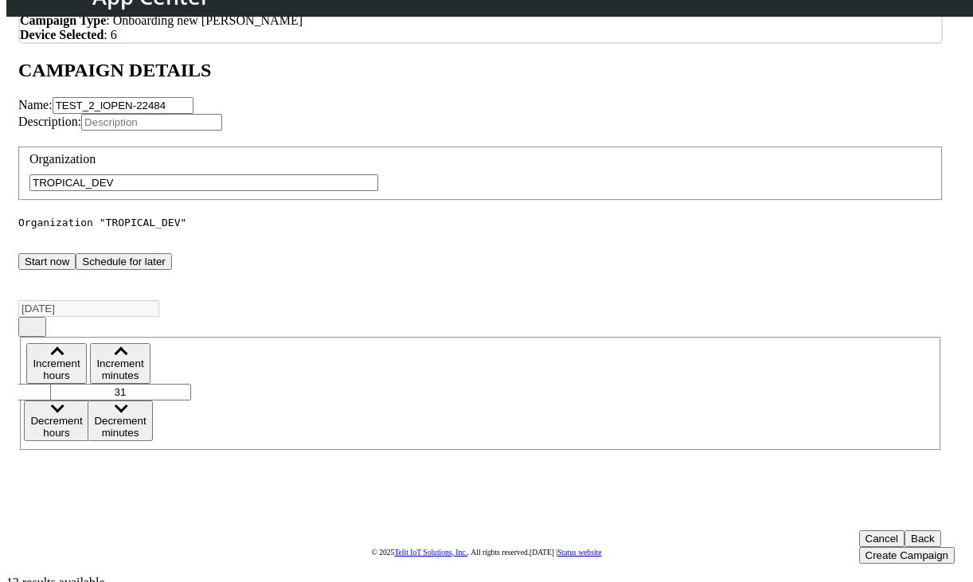
type input "TROPICAL_DEV"
click at [588, 229] on div "Organization TROPICAL_DEV Organization "TROPICAL_DEV"" at bounding box center [480, 188] width 925 height 83
click at [865, 547] on button "Create Campaign" at bounding box center [907, 555] width 96 height 17
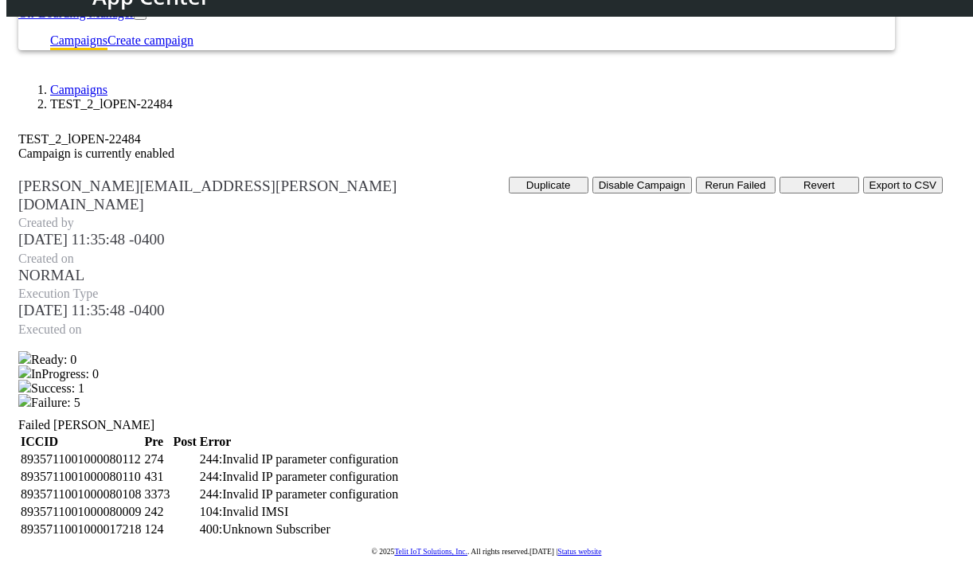
scroll to position [224, 0]
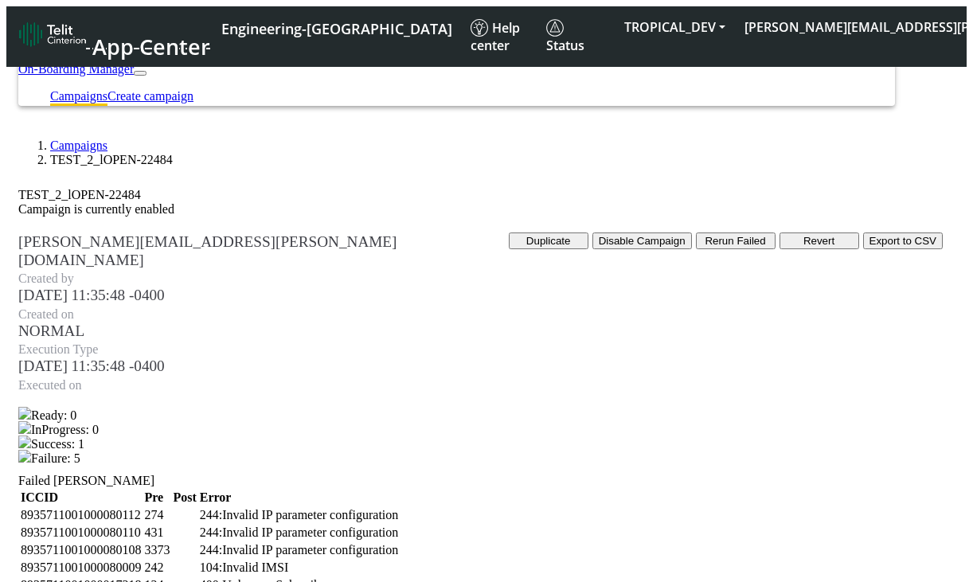
click at [859, 249] on button "Revert" at bounding box center [820, 241] width 80 height 17
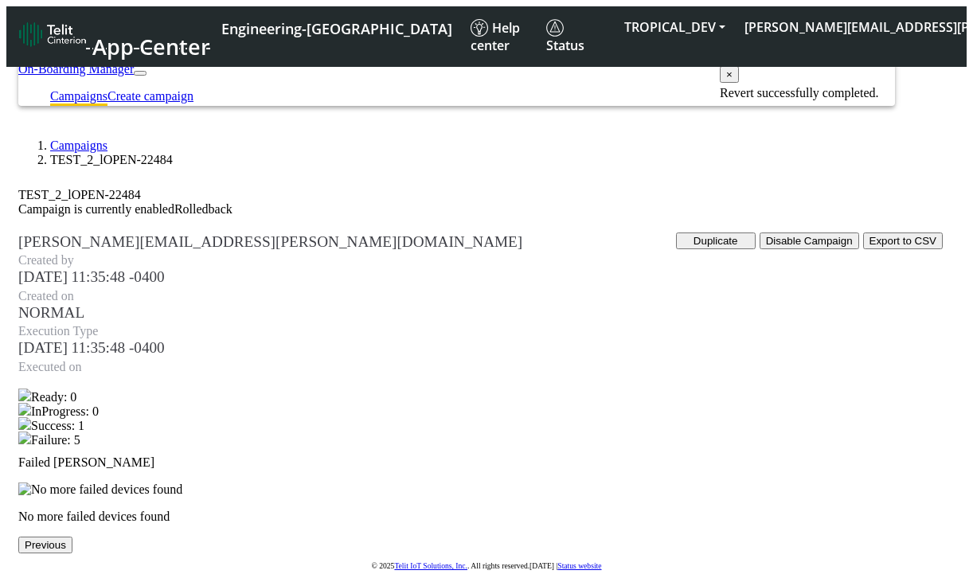
click at [733, 80] on span "×" at bounding box center [729, 74] width 6 height 12
click at [80, 22] on link "App Center" at bounding box center [113, 37] width 189 height 38
